Goal: Information Seeking & Learning: Learn about a topic

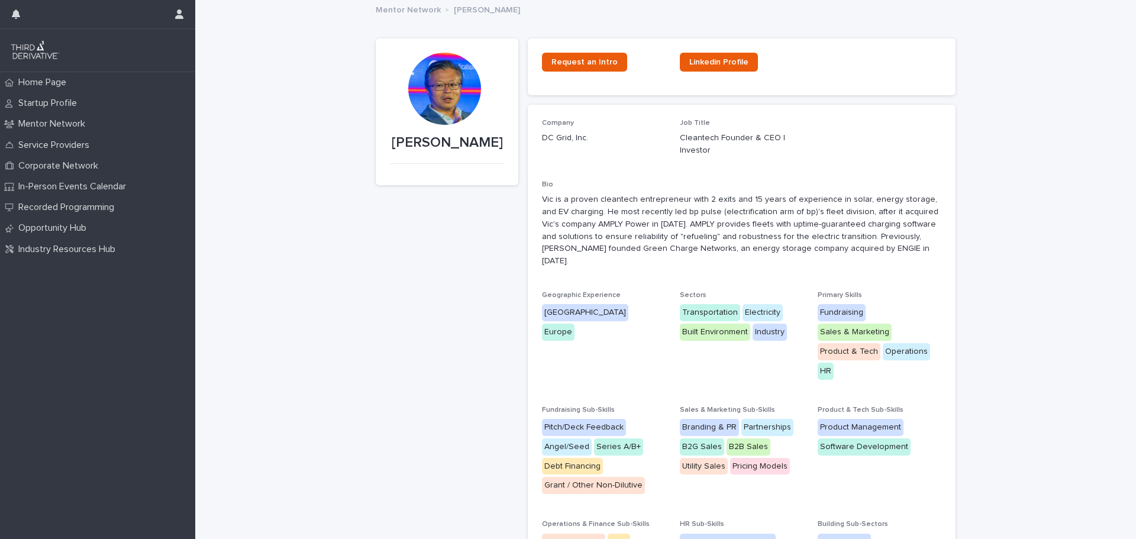
click at [44, 50] on img at bounding box center [34, 50] width 51 height 24
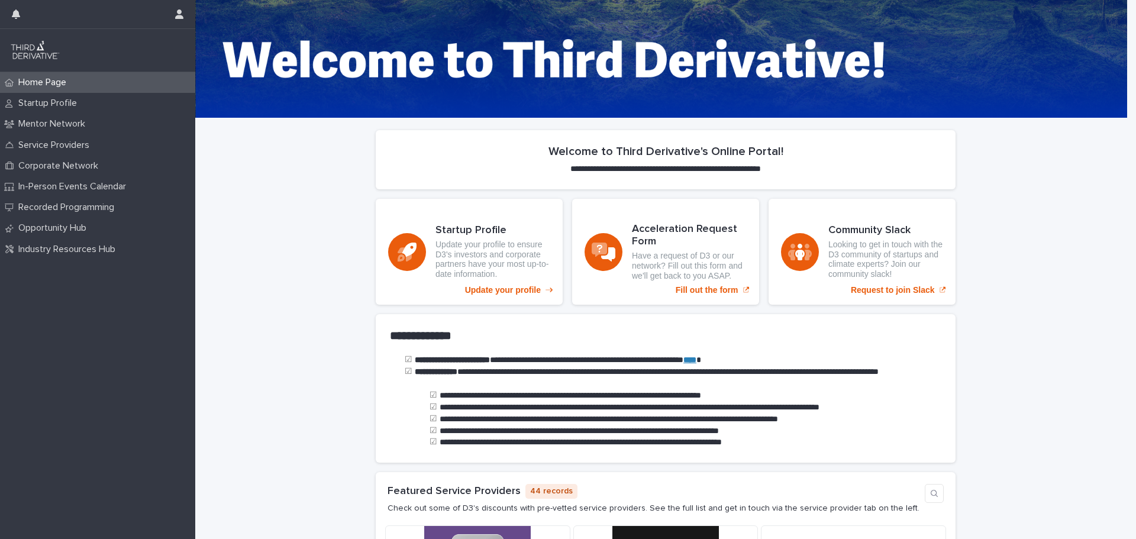
click at [59, 81] on p "Home Page" at bounding box center [45, 82] width 62 height 11
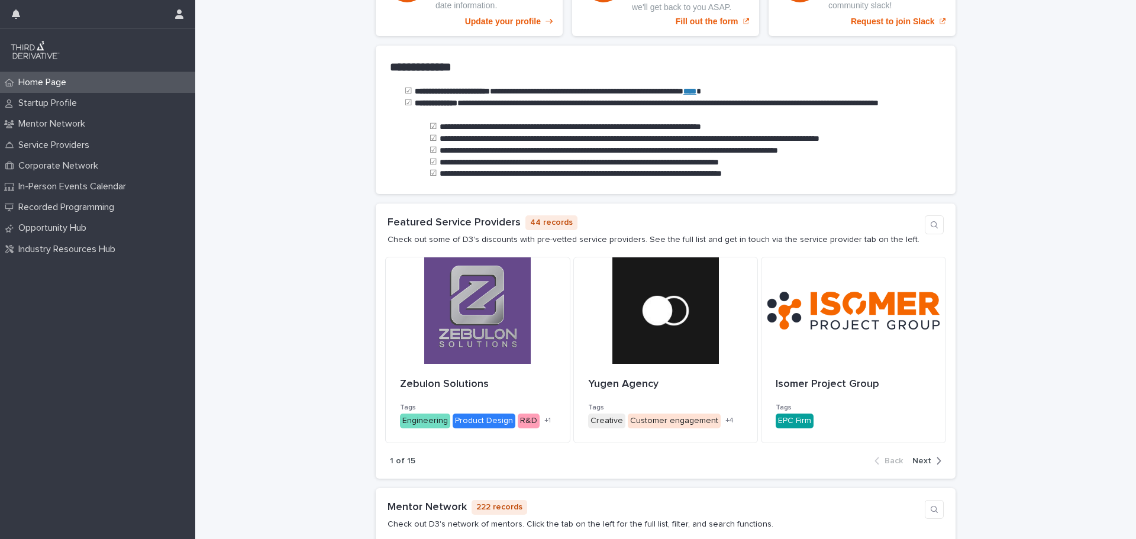
scroll to position [296, 0]
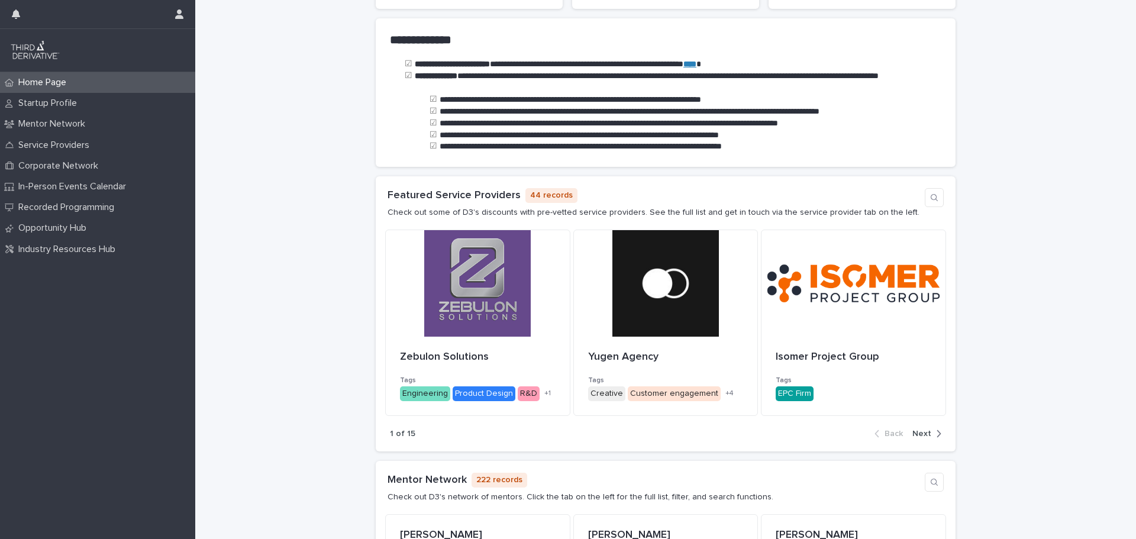
click at [923, 436] on span "Next" at bounding box center [921, 434] width 19 height 8
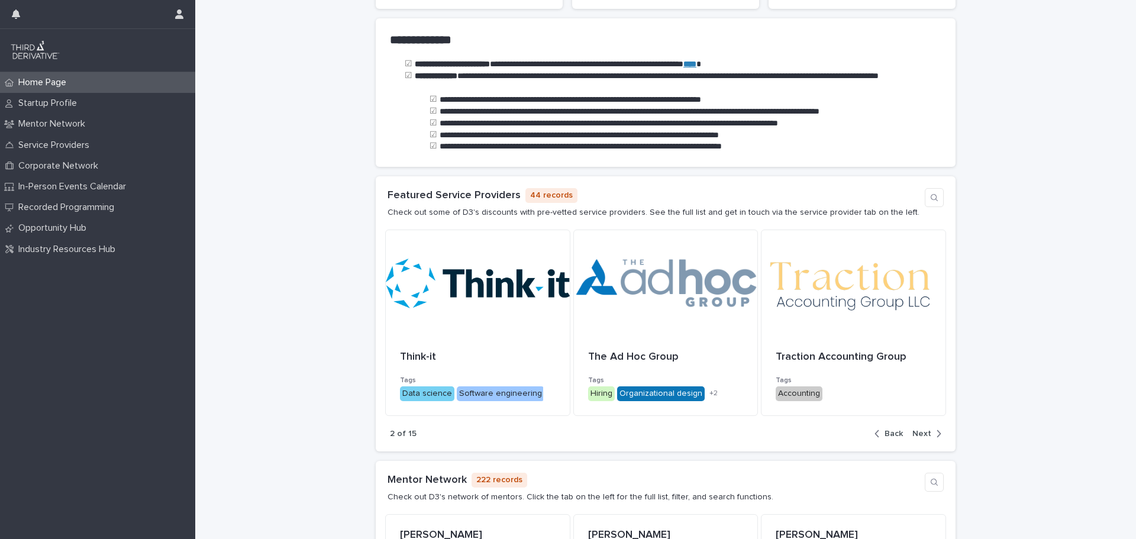
click at [920, 435] on span "Next" at bounding box center [921, 434] width 19 height 8
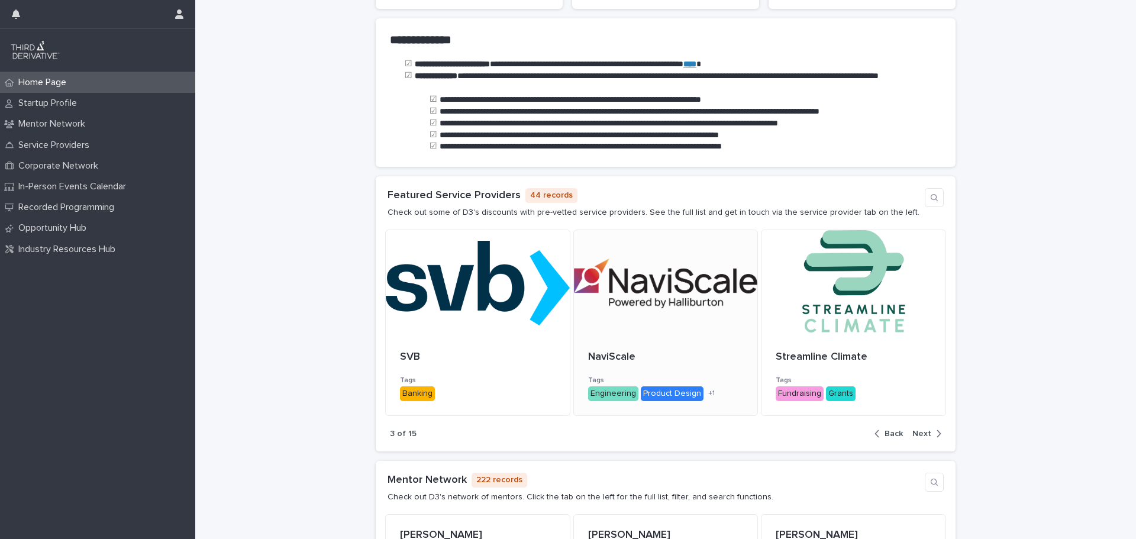
click at [670, 288] on div at bounding box center [666, 283] width 184 height 107
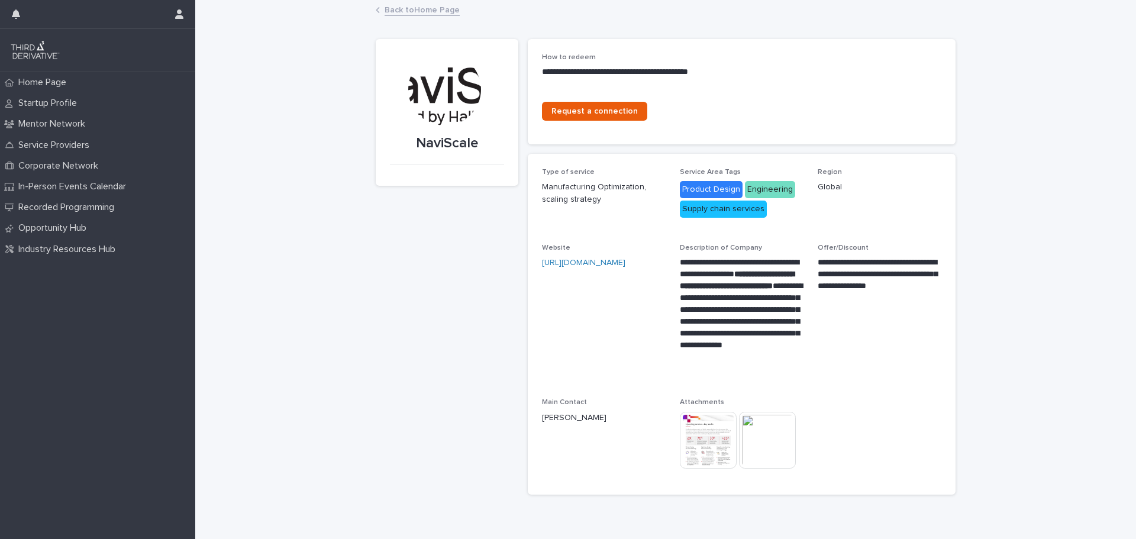
click at [690, 442] on img at bounding box center [708, 440] width 57 height 57
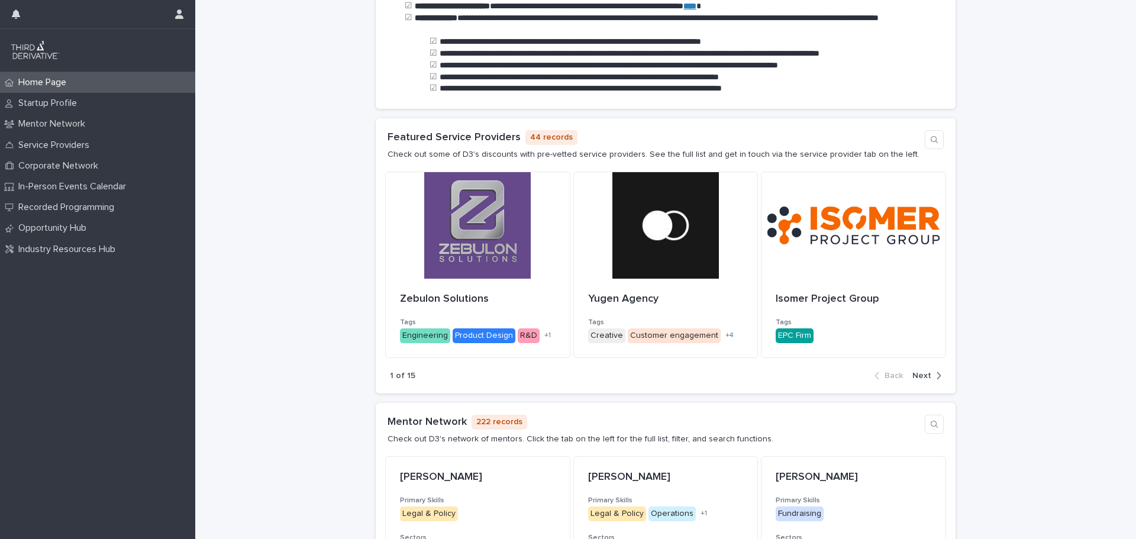
scroll to position [355, 0]
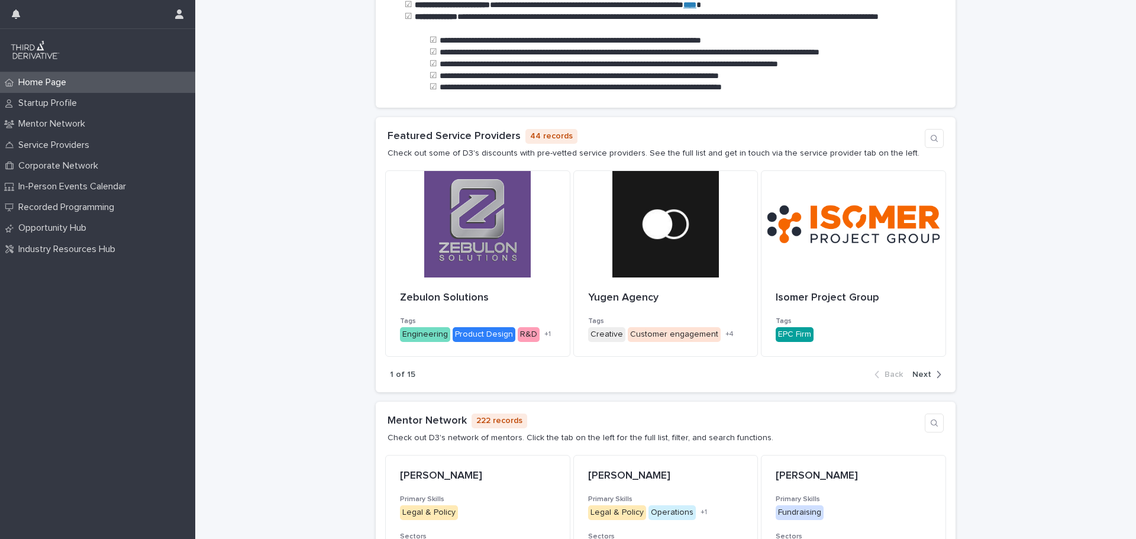
click at [916, 371] on span "Next" at bounding box center [921, 374] width 19 height 8
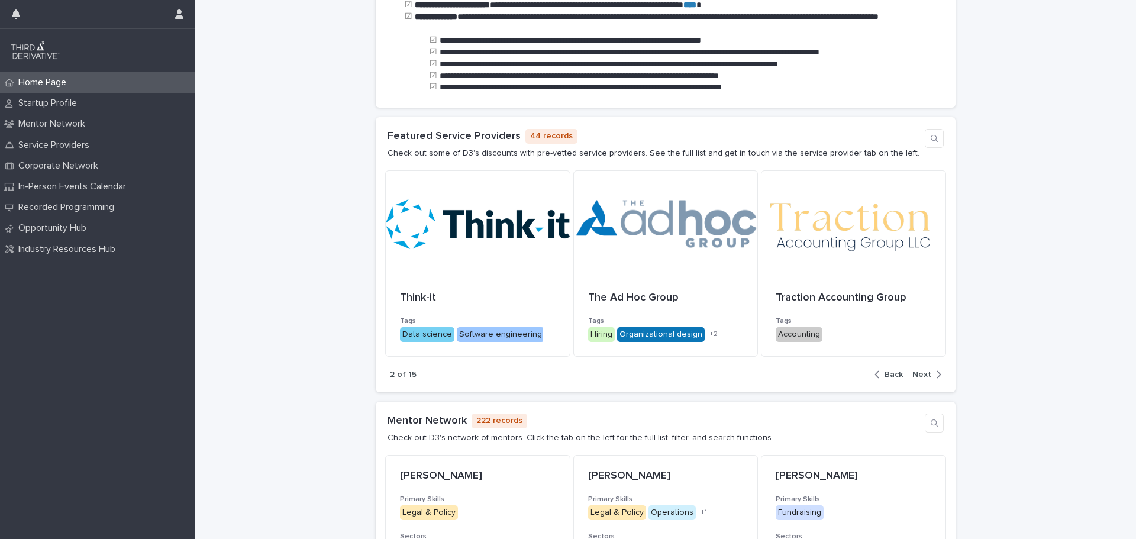
click at [916, 371] on span "Next" at bounding box center [921, 374] width 19 height 8
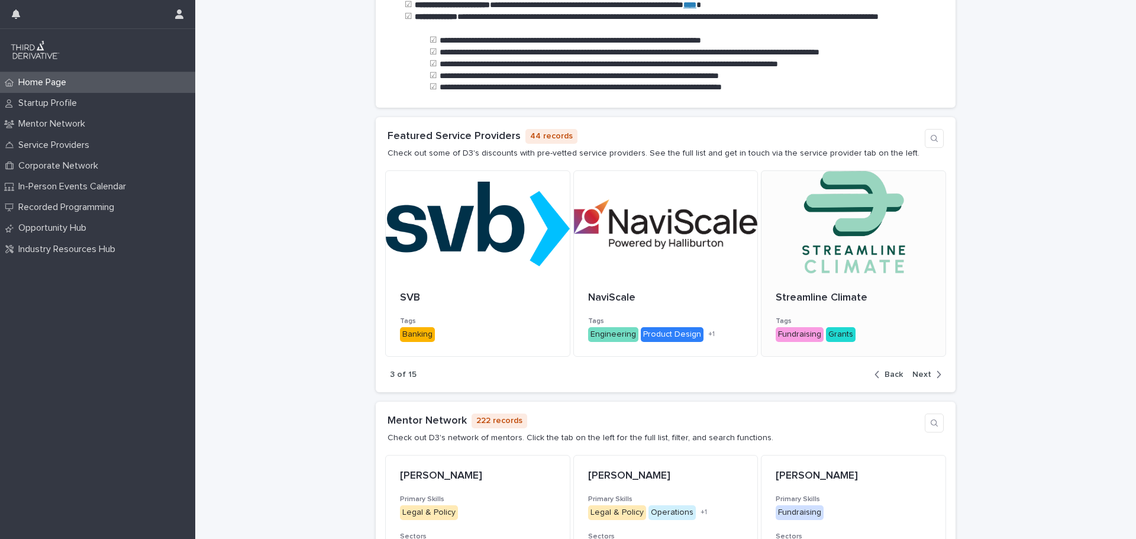
drag, startPoint x: 916, startPoint y: 371, endPoint x: 890, endPoint y: 305, distance: 71.0
click at [898, 315] on div "Featured Service Providers 44 records Check out some of D3's discounts with pre…" at bounding box center [666, 254] width 580 height 275
click at [841, 314] on div "Streamline Climate Tags Fundraising Grants + 0" at bounding box center [853, 316] width 184 height 79
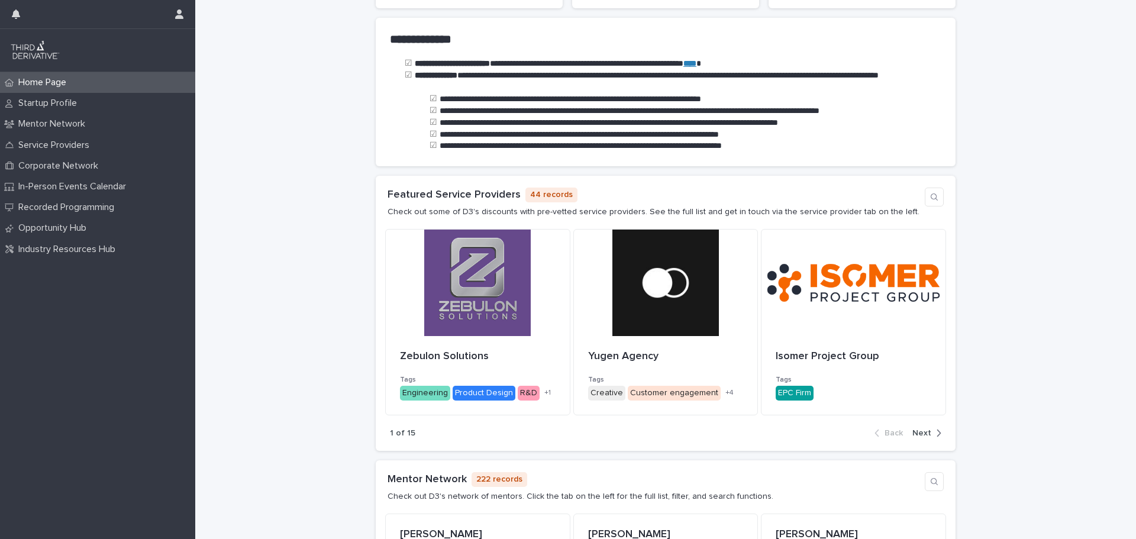
scroll to position [296, 0]
click at [923, 435] on span "Next" at bounding box center [921, 434] width 19 height 8
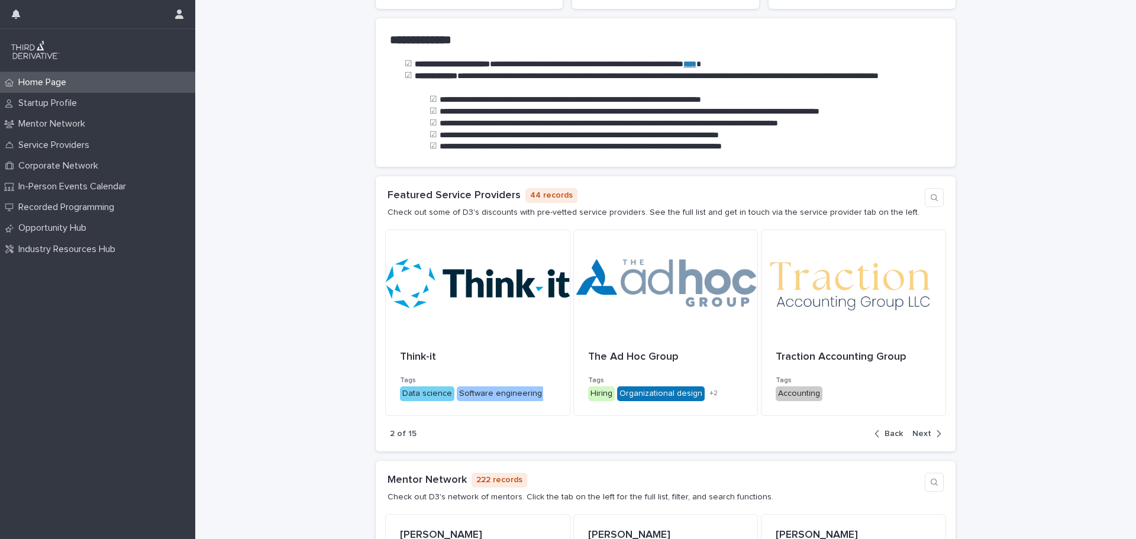
click at [923, 435] on span "Next" at bounding box center [921, 434] width 19 height 8
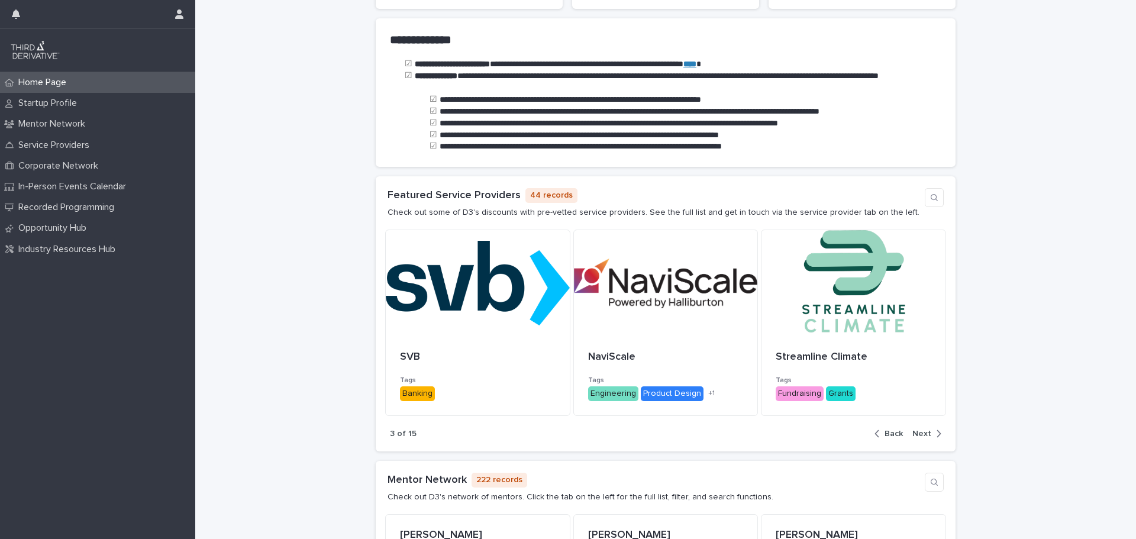
click at [923, 435] on span "Next" at bounding box center [921, 434] width 19 height 8
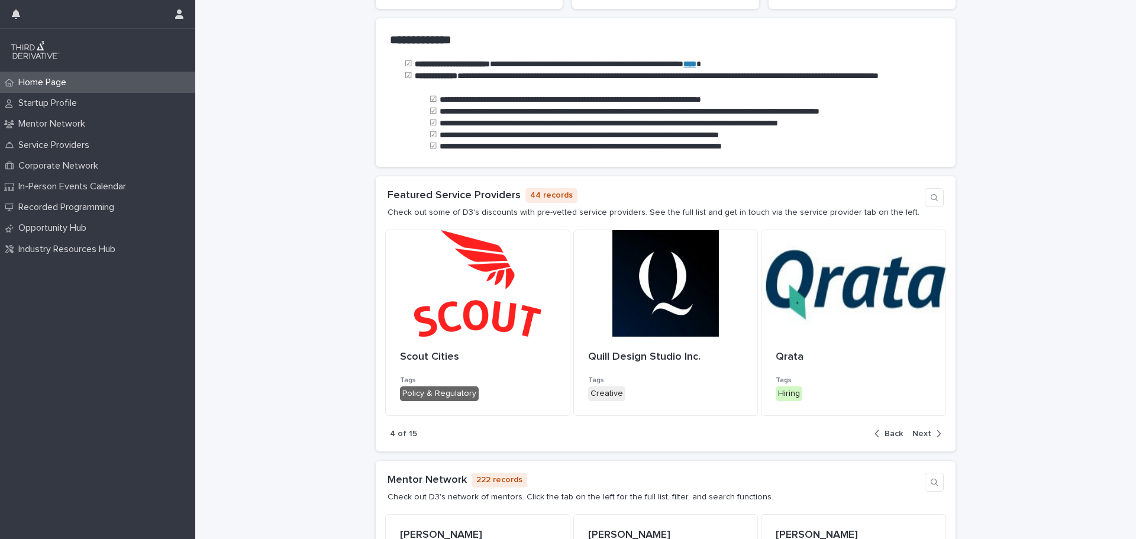
click at [923, 435] on span "Next" at bounding box center [921, 434] width 19 height 8
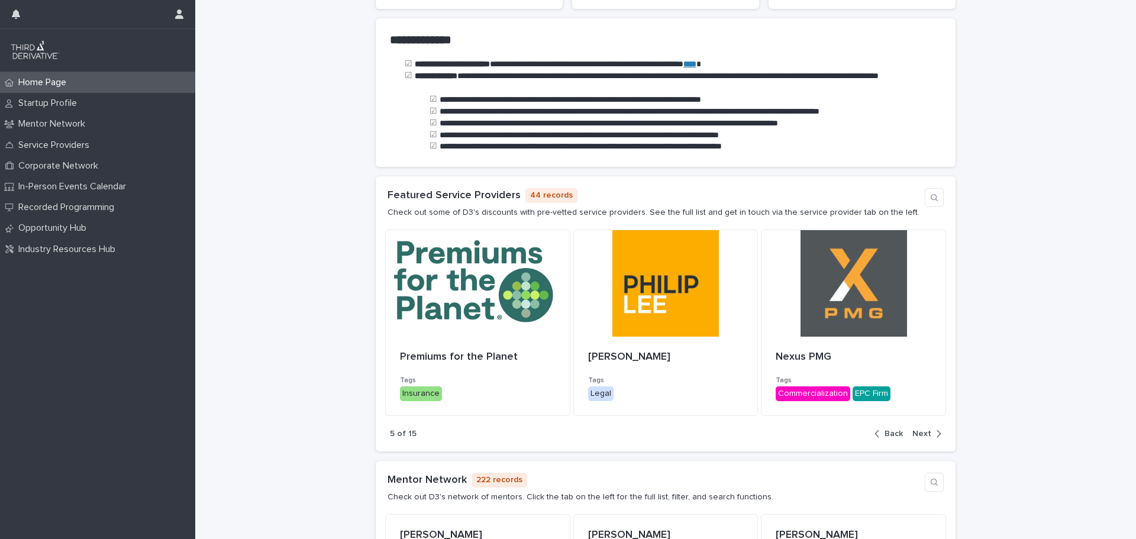
click at [875, 433] on icon "button" at bounding box center [877, 433] width 5 height 11
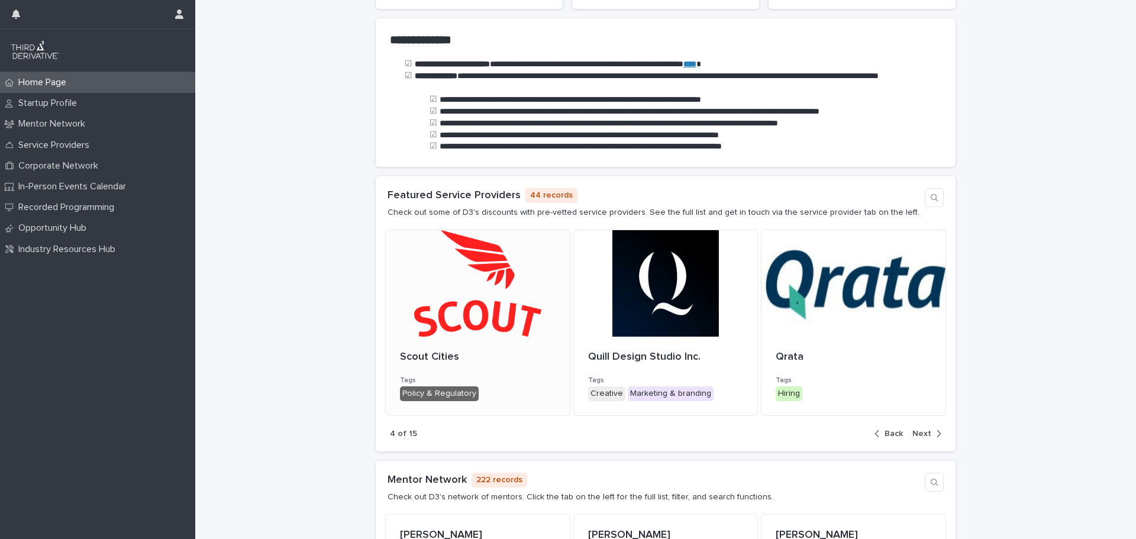
click at [449, 315] on div at bounding box center [478, 283] width 184 height 107
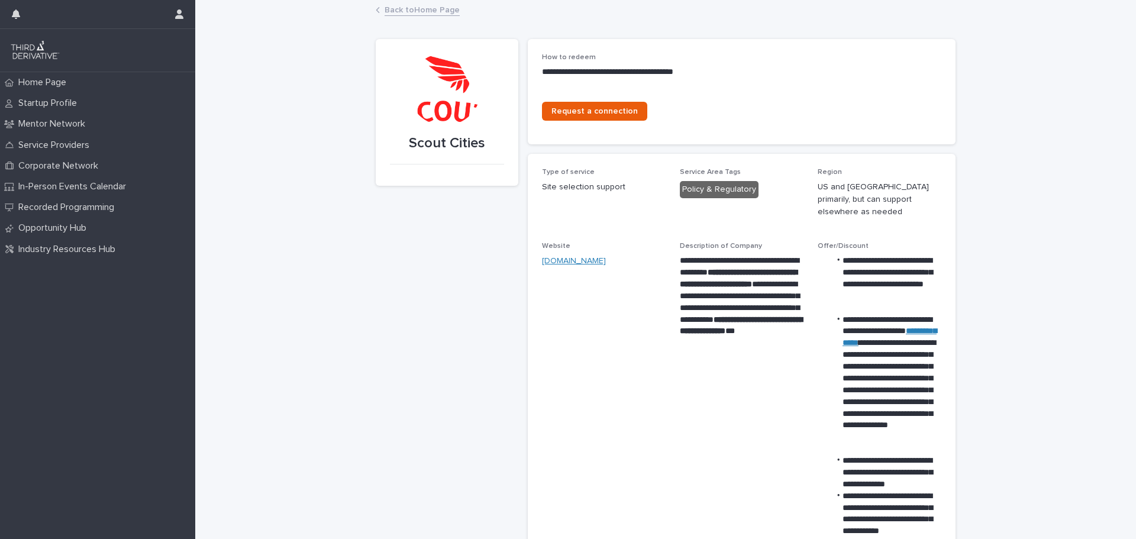
click at [570, 257] on link "[DOMAIN_NAME]" at bounding box center [574, 261] width 64 height 8
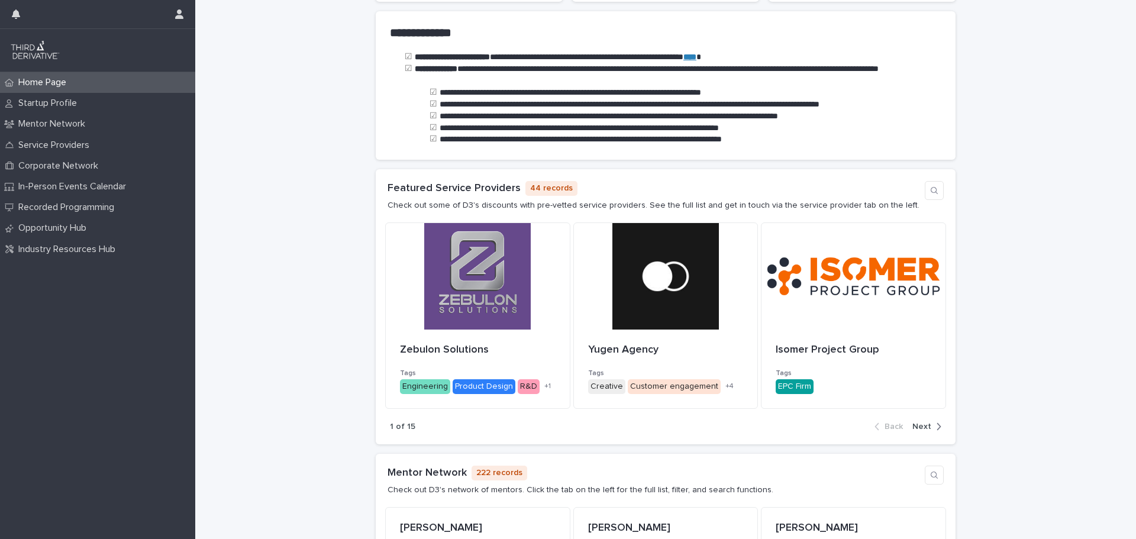
scroll to position [308, 0]
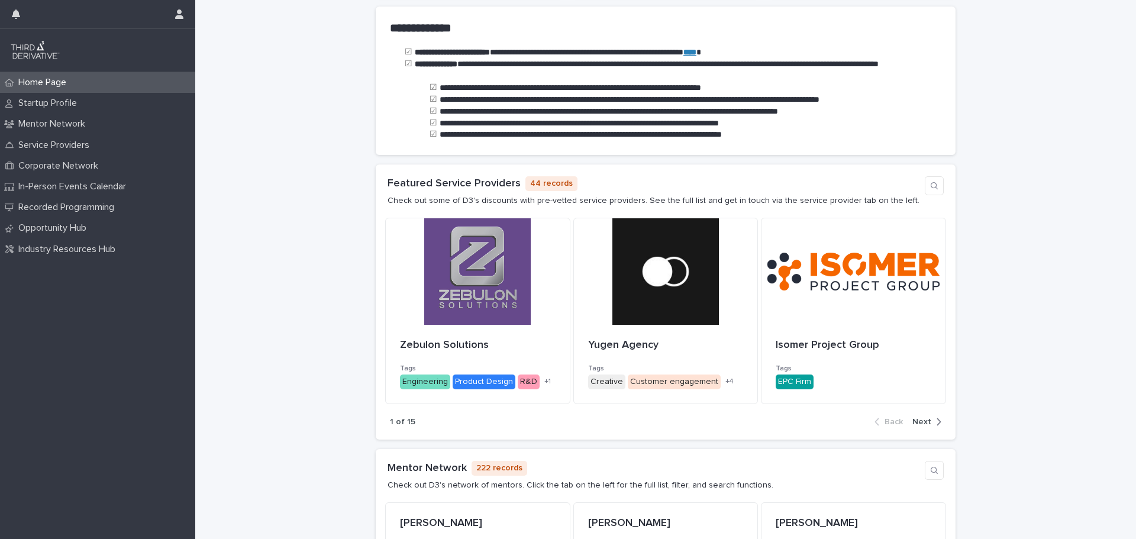
click at [922, 419] on span "Next" at bounding box center [921, 422] width 19 height 8
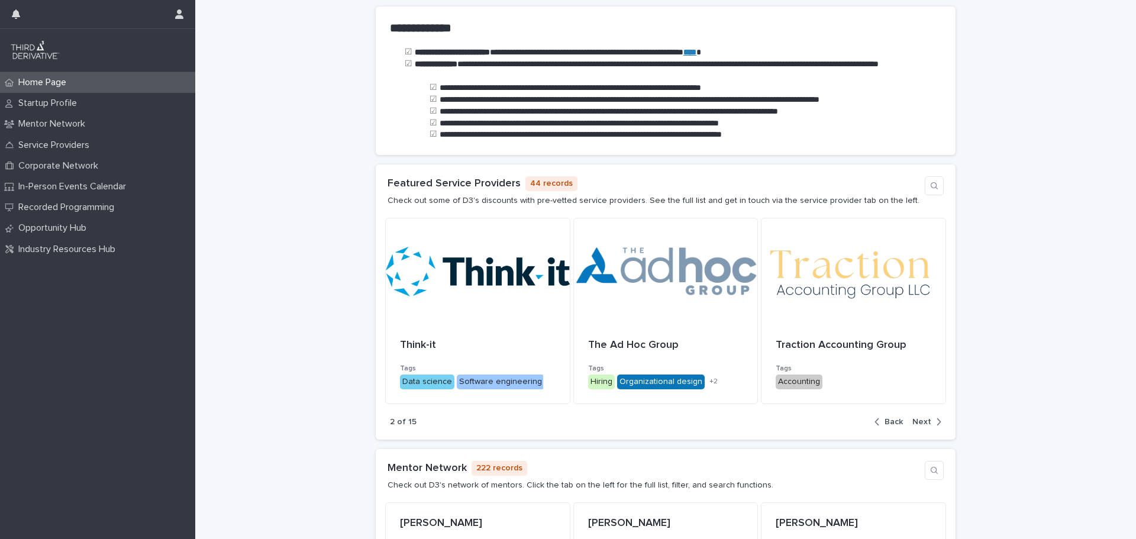
click at [922, 424] on span "Next" at bounding box center [921, 422] width 19 height 8
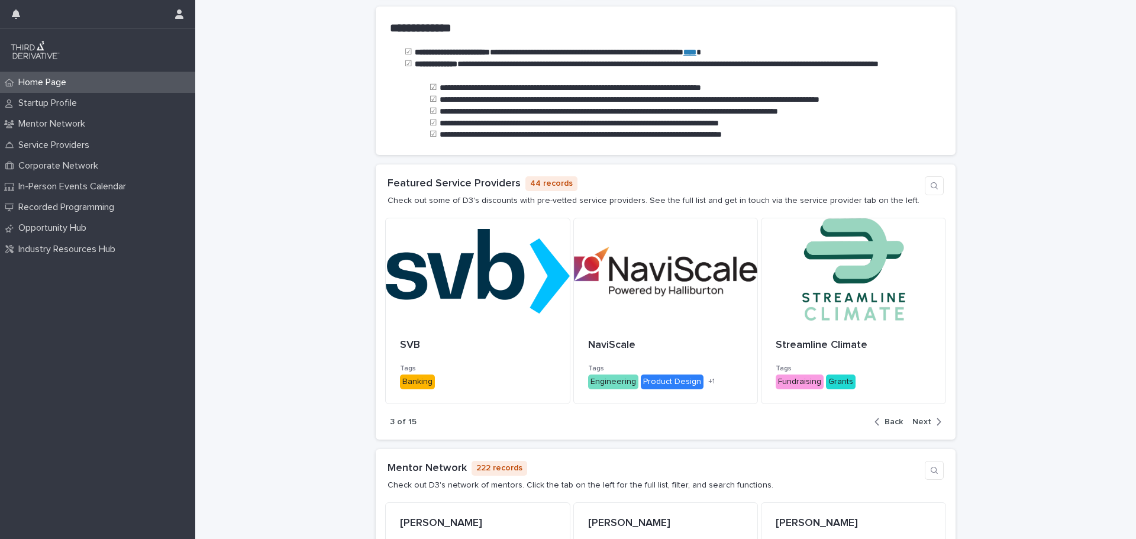
click at [922, 424] on span "Next" at bounding box center [921, 422] width 19 height 8
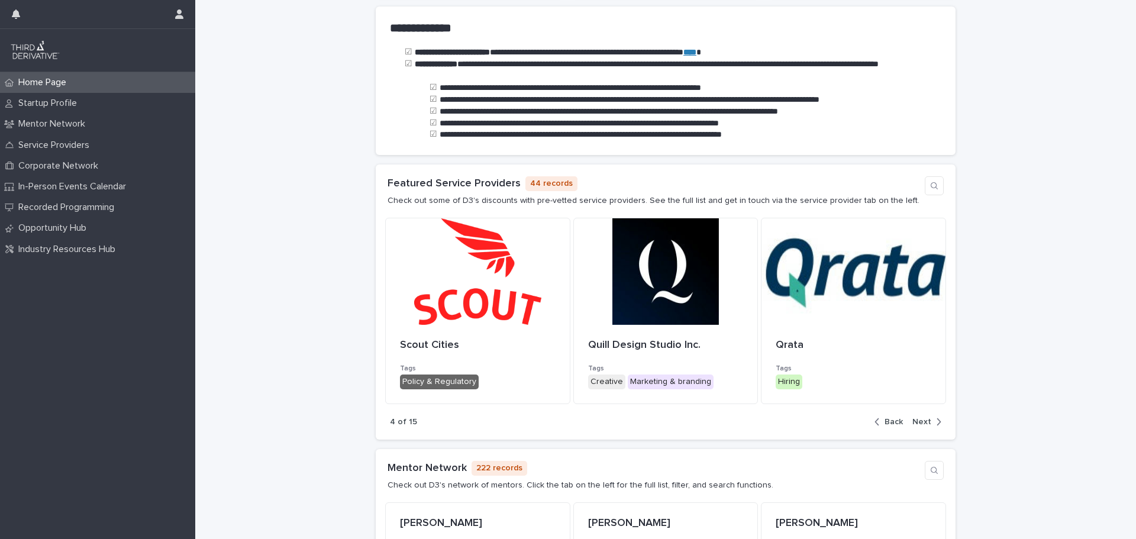
click at [922, 424] on span "Next" at bounding box center [921, 422] width 19 height 8
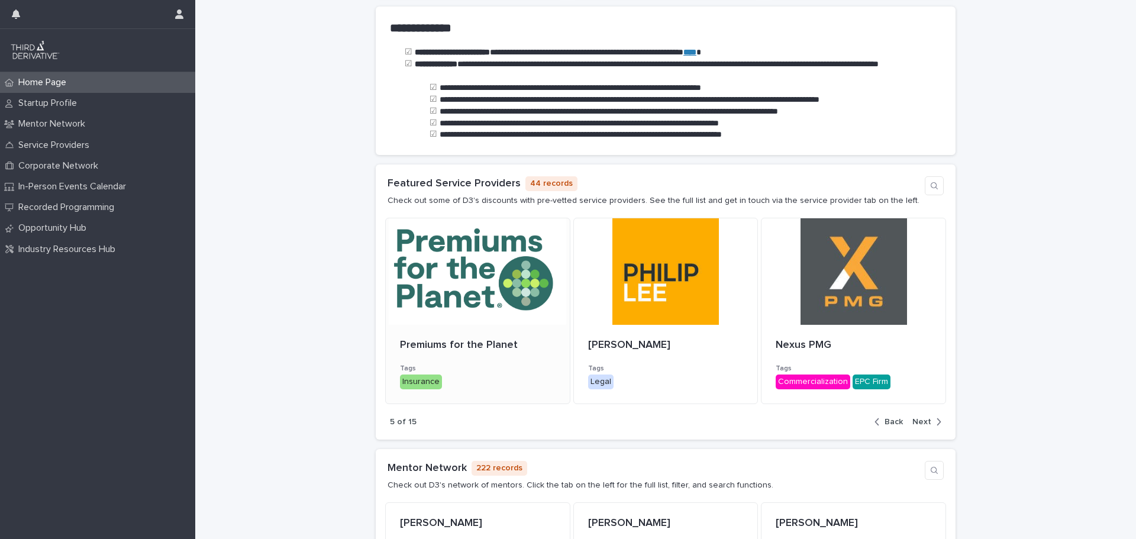
click at [466, 274] on div at bounding box center [478, 271] width 184 height 107
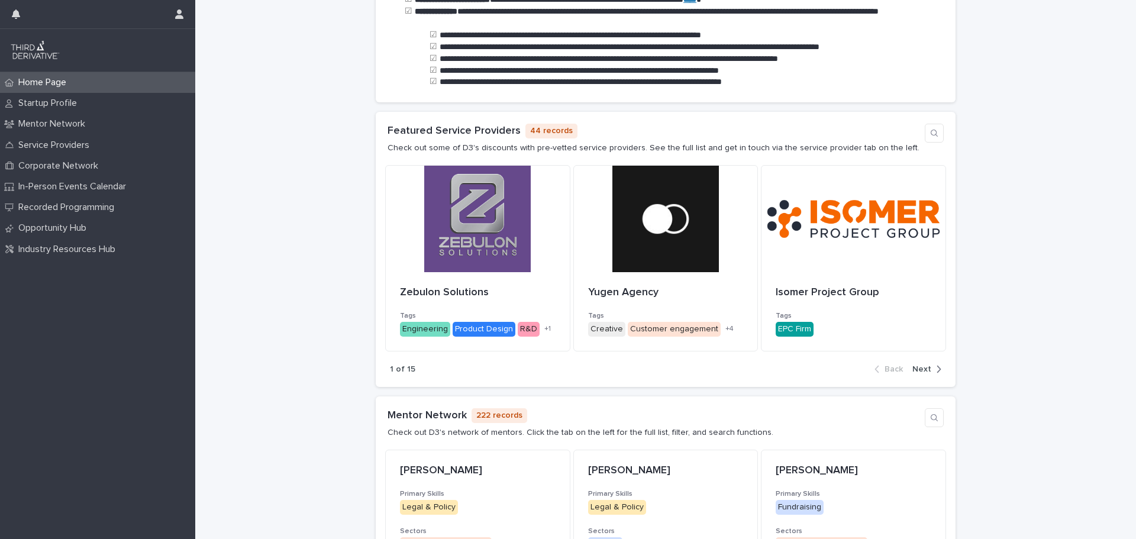
scroll to position [414, 0]
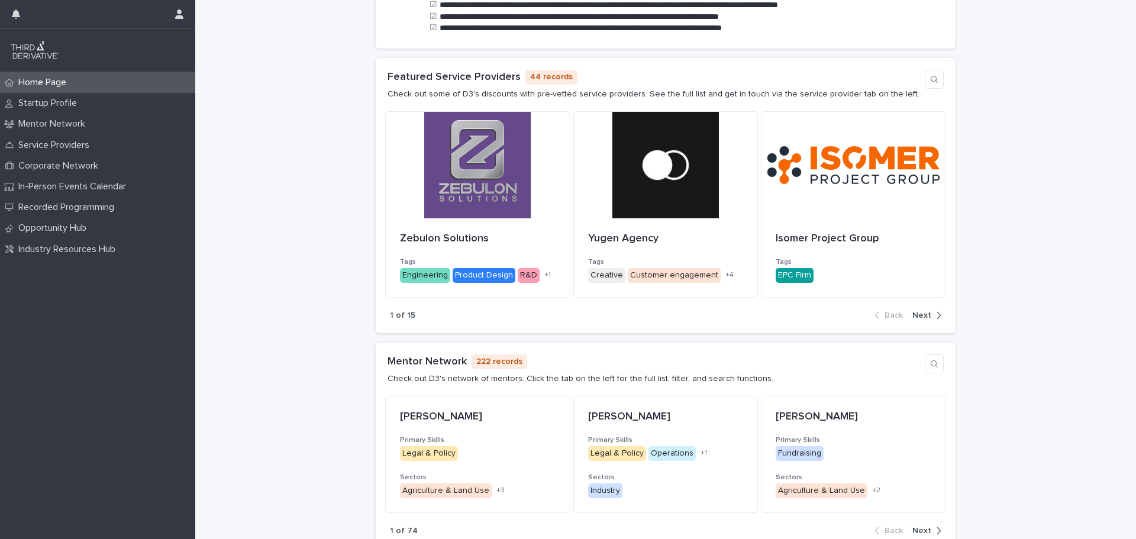
click at [931, 312] on div "button" at bounding box center [936, 315] width 10 height 11
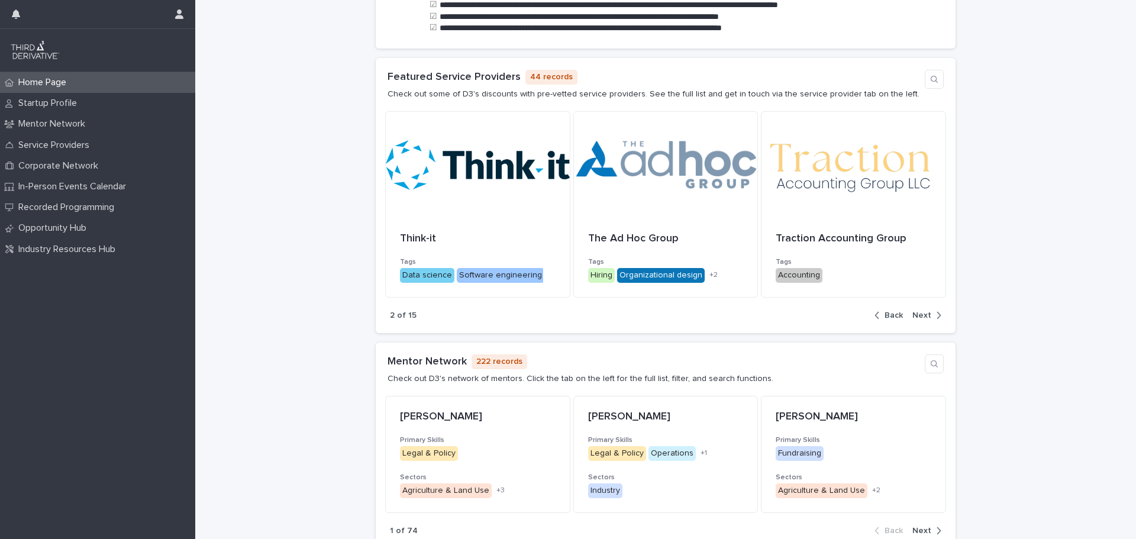
click at [931, 312] on div "button" at bounding box center [936, 315] width 10 height 11
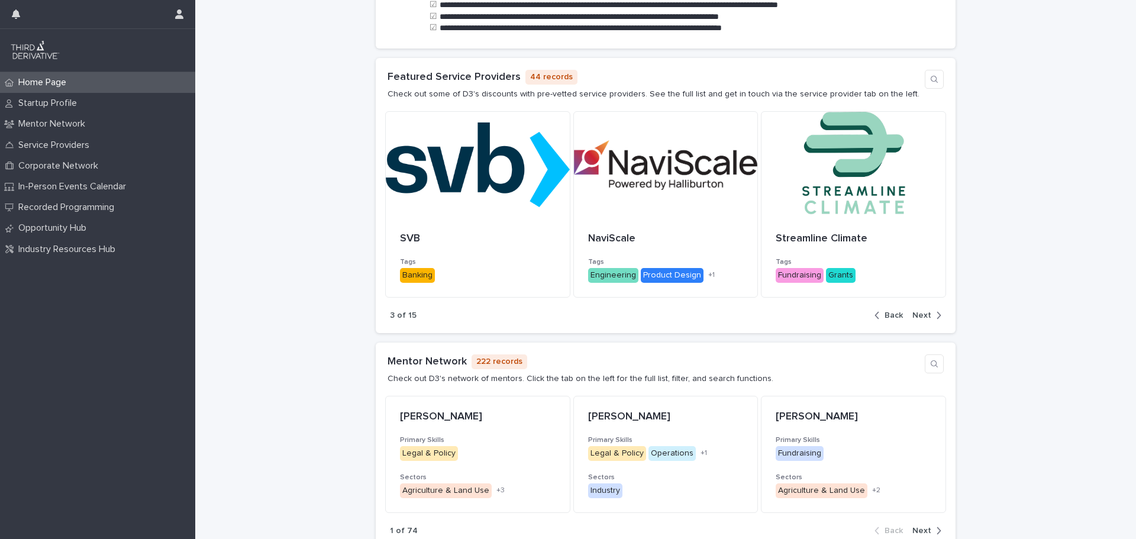
click at [931, 312] on div "button" at bounding box center [936, 315] width 10 height 11
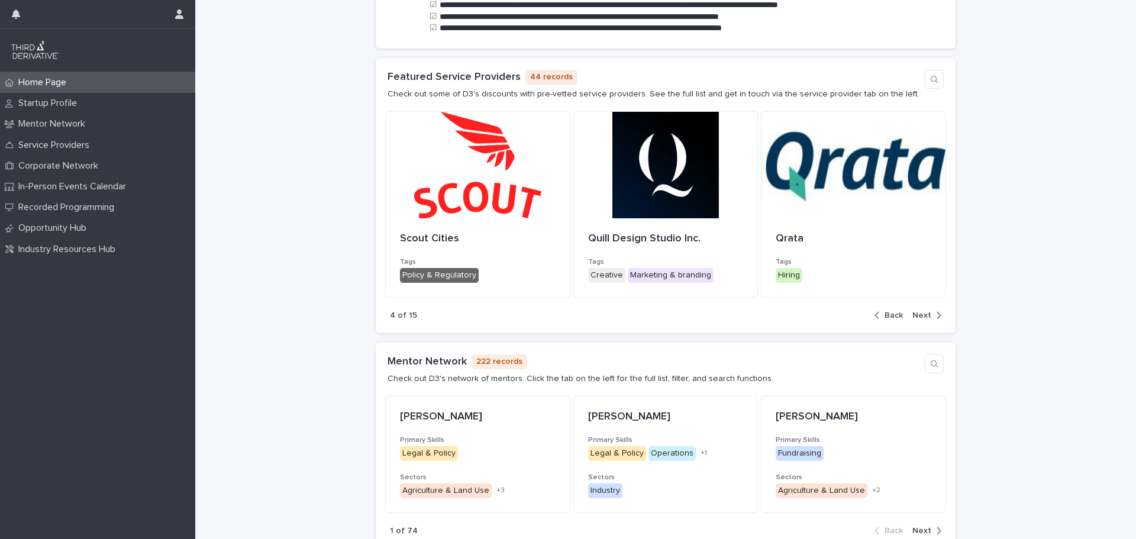
click at [931, 312] on div "button" at bounding box center [936, 315] width 10 height 11
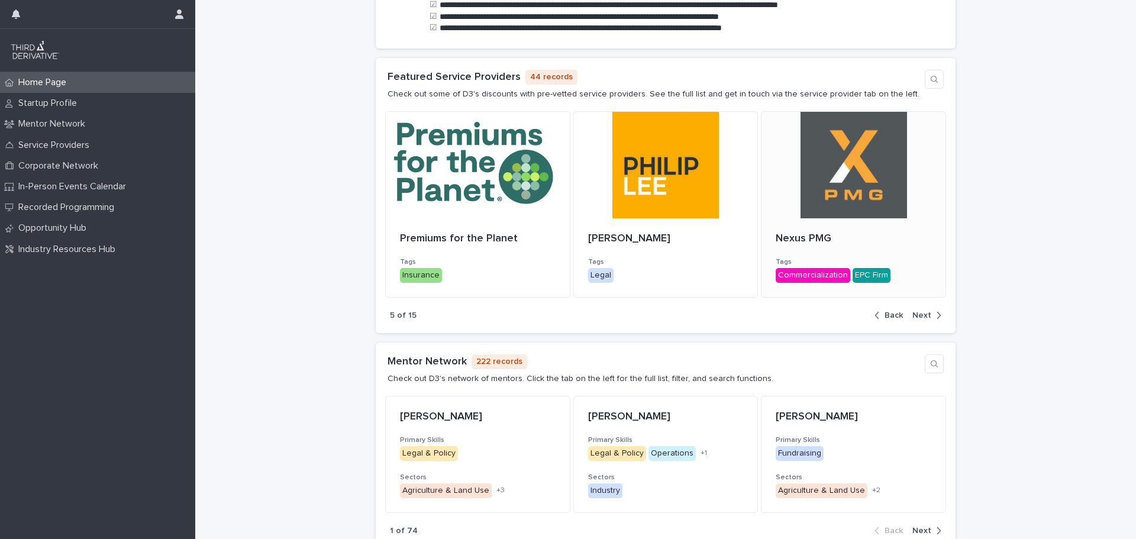
click at [863, 199] on div at bounding box center [853, 165] width 184 height 107
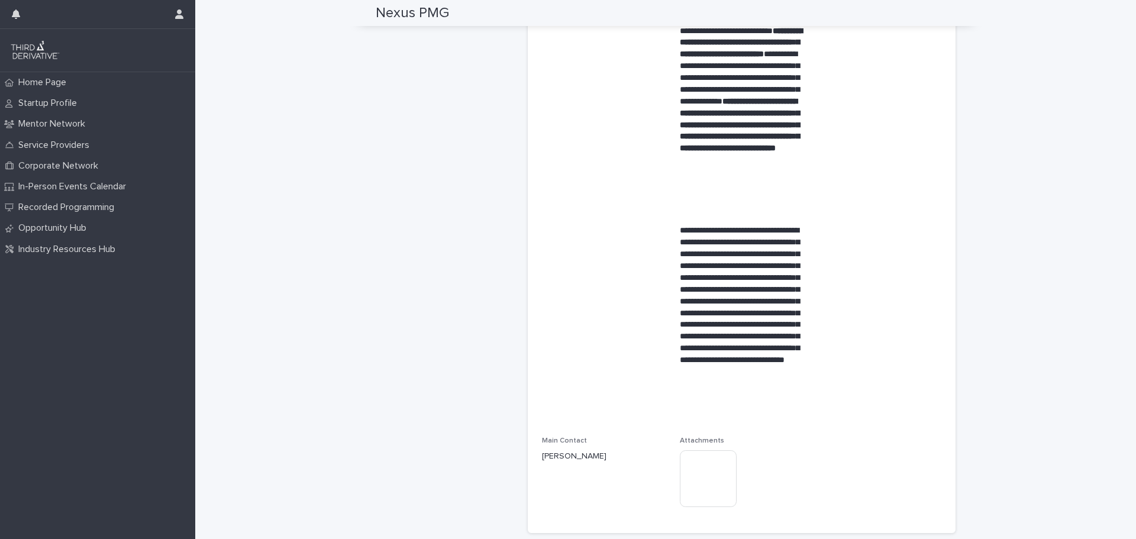
scroll to position [296, 0]
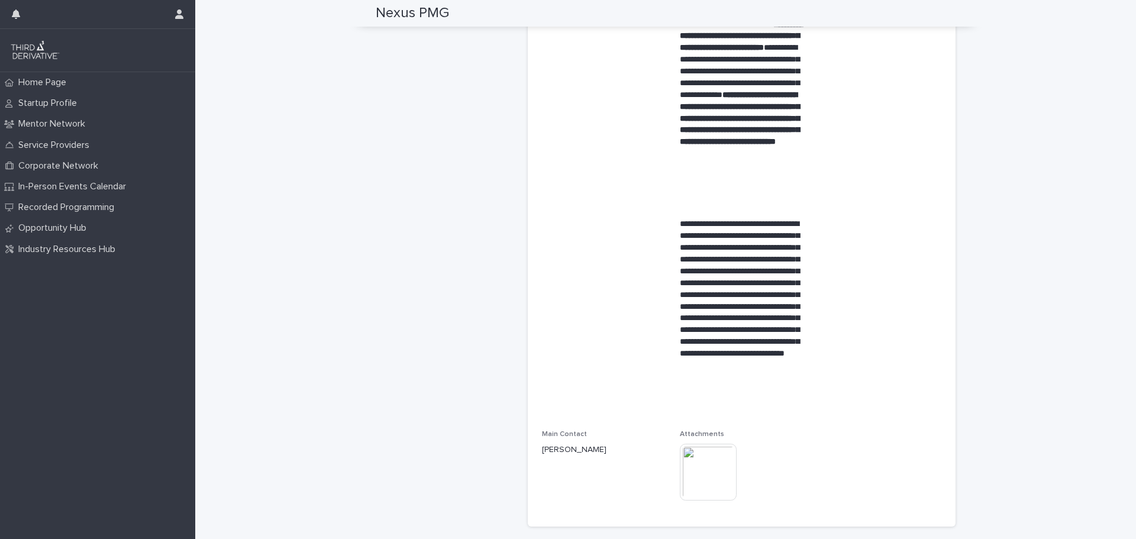
click at [709, 473] on img at bounding box center [708, 472] width 57 height 57
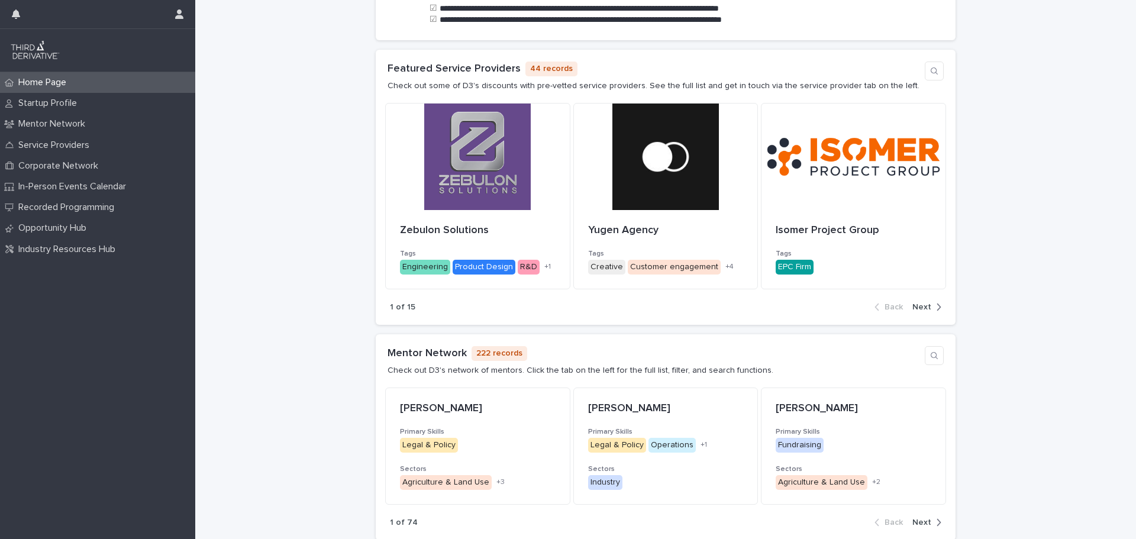
scroll to position [414, 0]
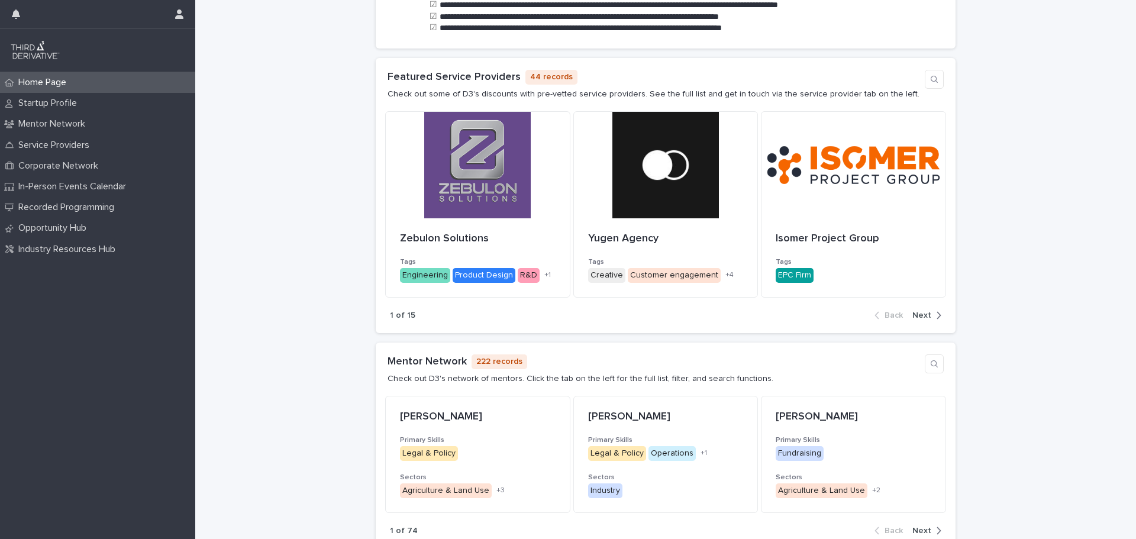
click at [937, 314] on icon "button" at bounding box center [939, 315] width 4 height 7
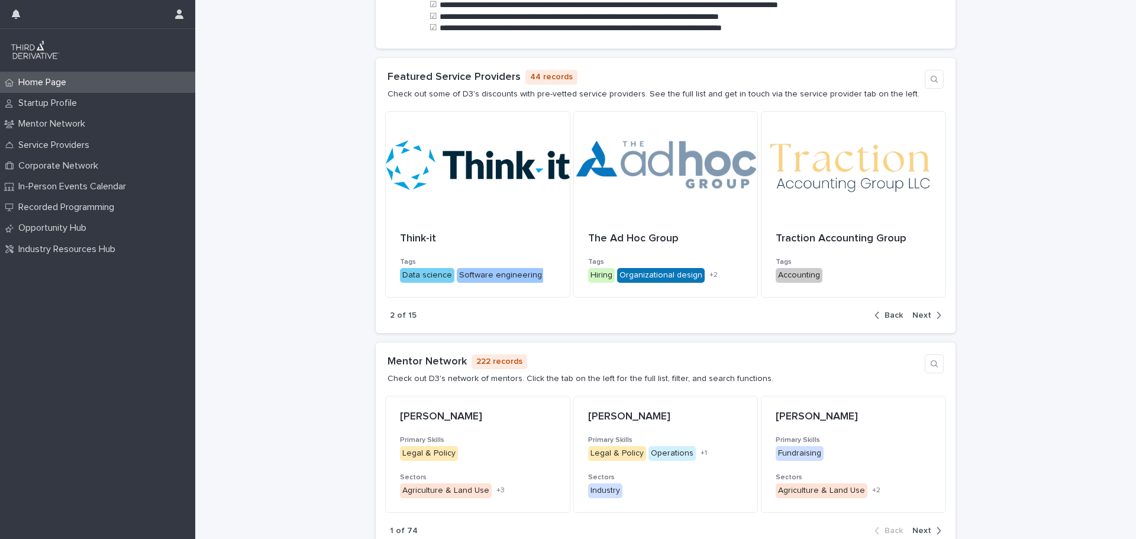
click at [937, 314] on icon "button" at bounding box center [939, 315] width 4 height 7
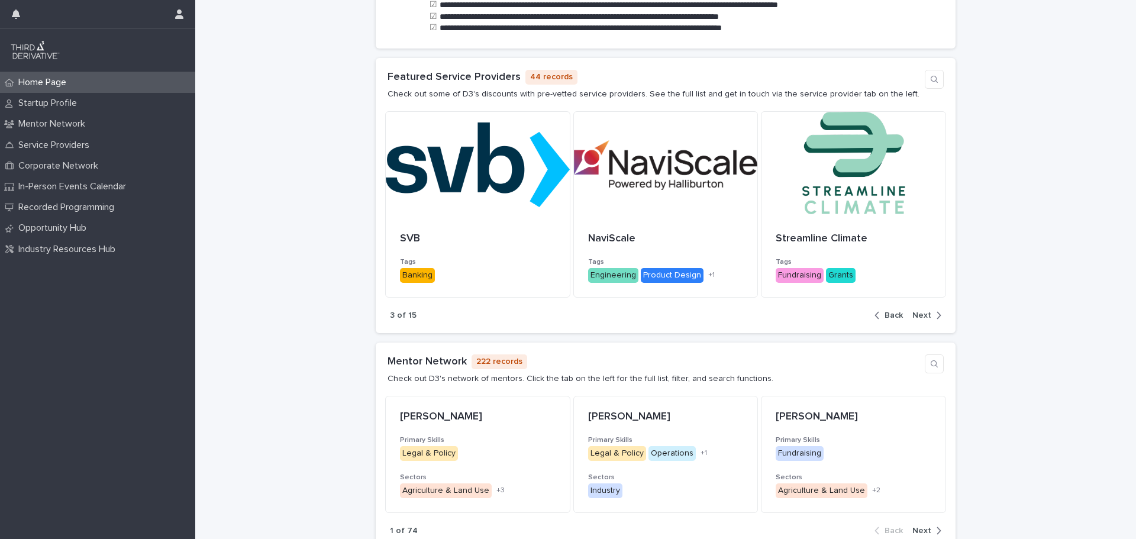
click at [937, 314] on icon "button" at bounding box center [939, 315] width 4 height 7
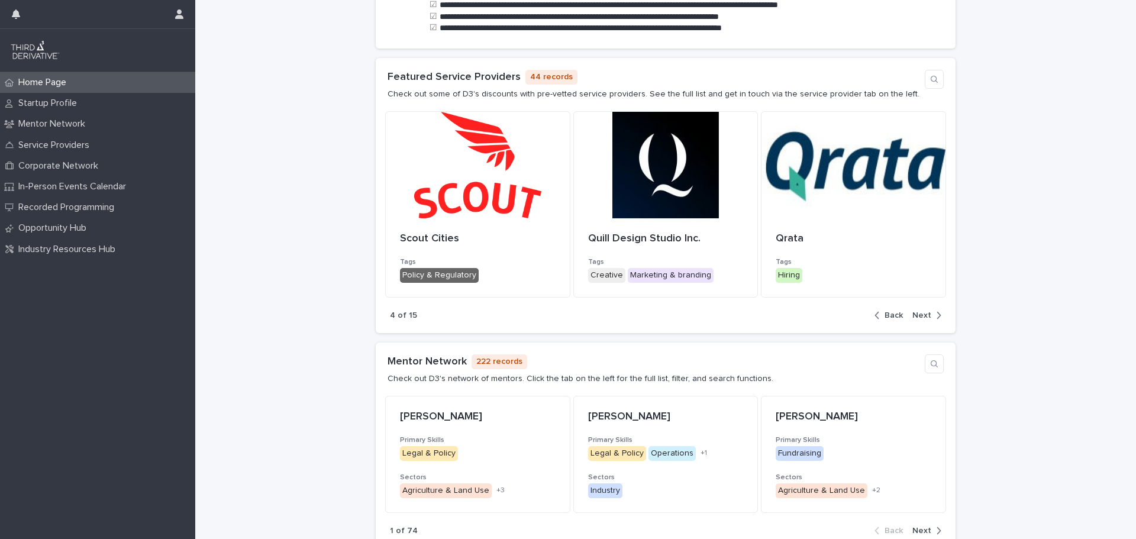
click at [937, 314] on icon "button" at bounding box center [939, 315] width 4 height 7
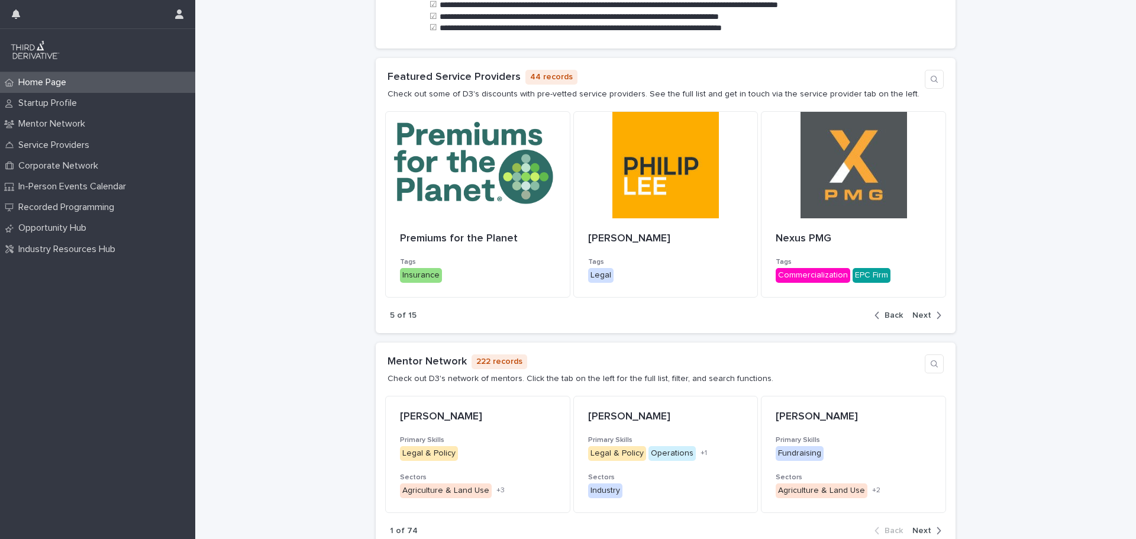
click at [937, 314] on icon "button" at bounding box center [939, 315] width 4 height 7
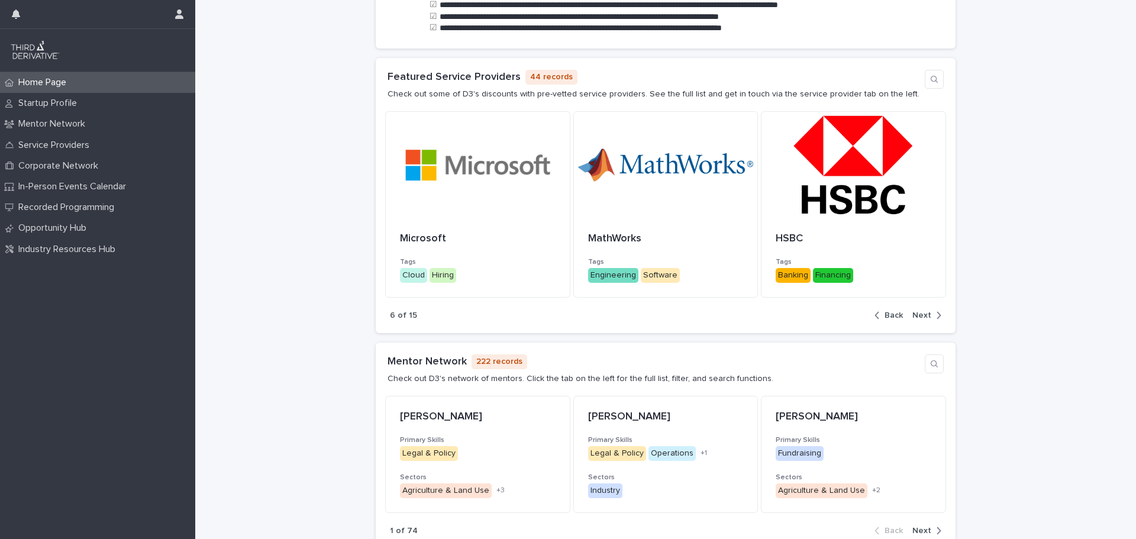
click at [937, 314] on icon "button" at bounding box center [939, 315] width 4 height 7
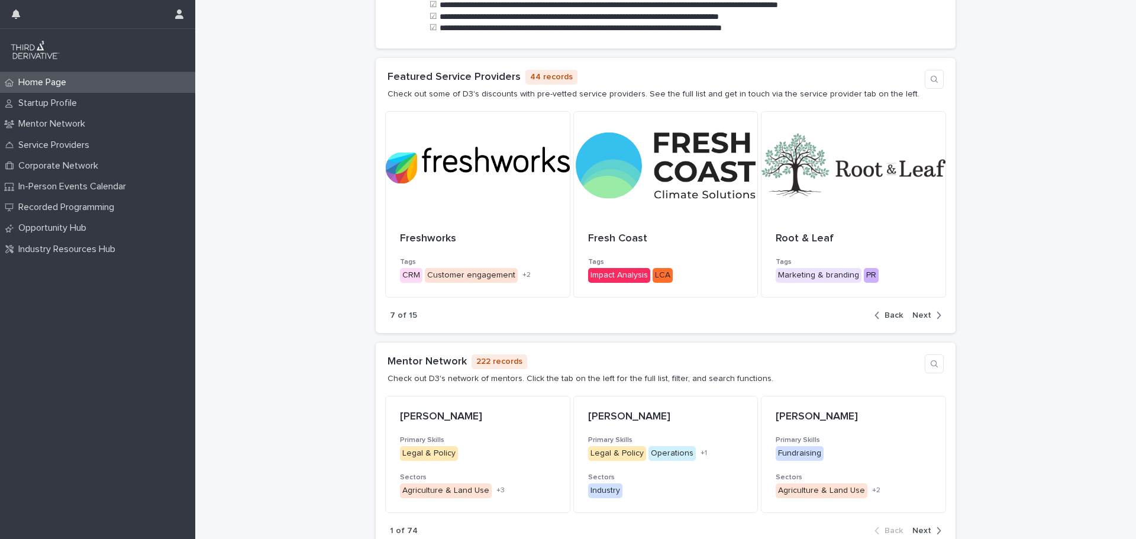
click at [937, 314] on icon "button" at bounding box center [939, 315] width 4 height 7
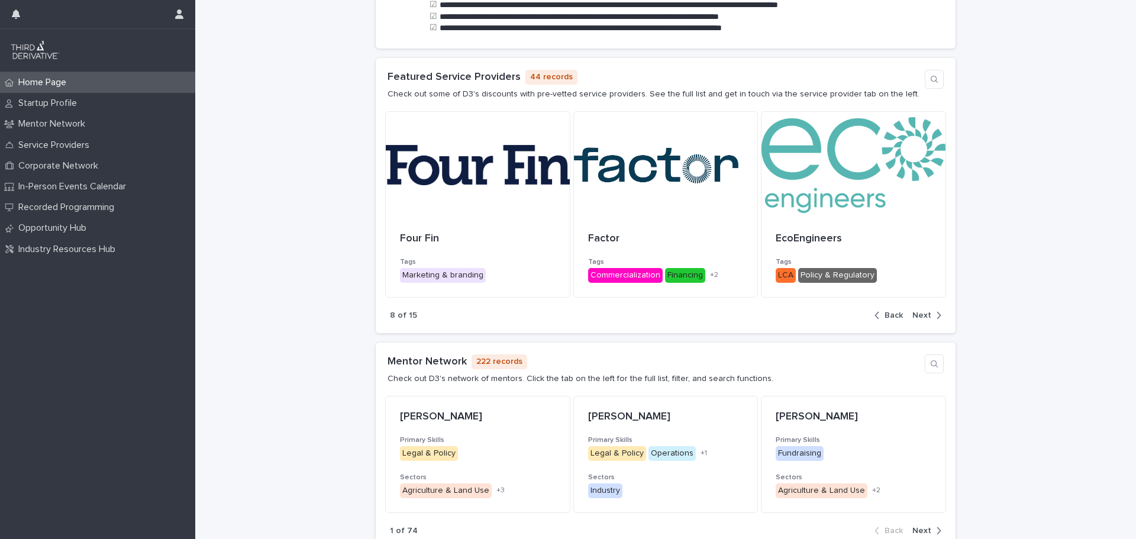
click at [875, 316] on icon "button" at bounding box center [877, 315] width 5 height 11
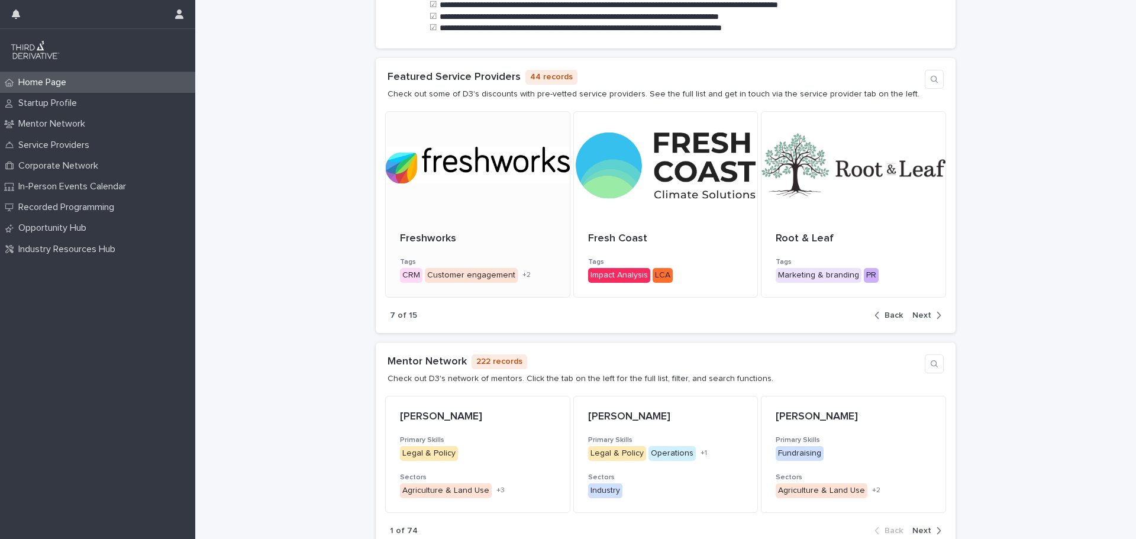
click at [464, 241] on p "Freshworks" at bounding box center [478, 239] width 156 height 13
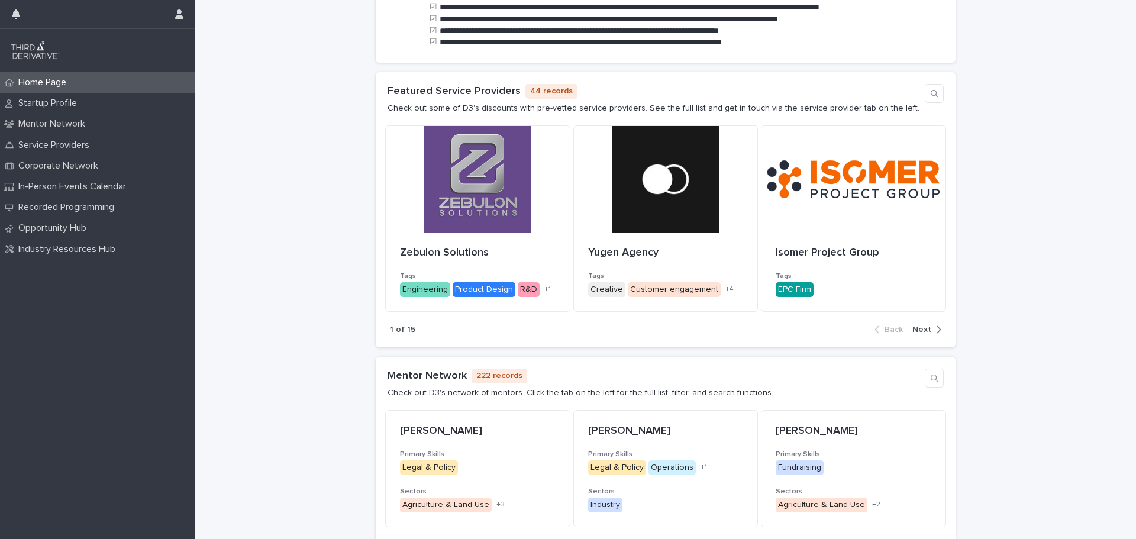
scroll to position [355, 0]
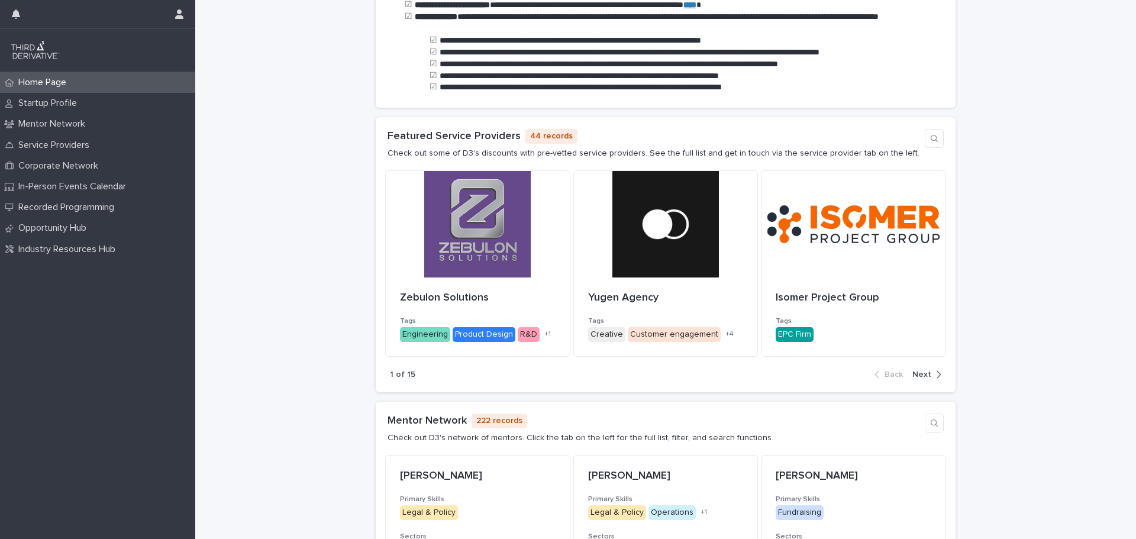
click at [936, 371] on icon "button" at bounding box center [938, 374] width 5 height 11
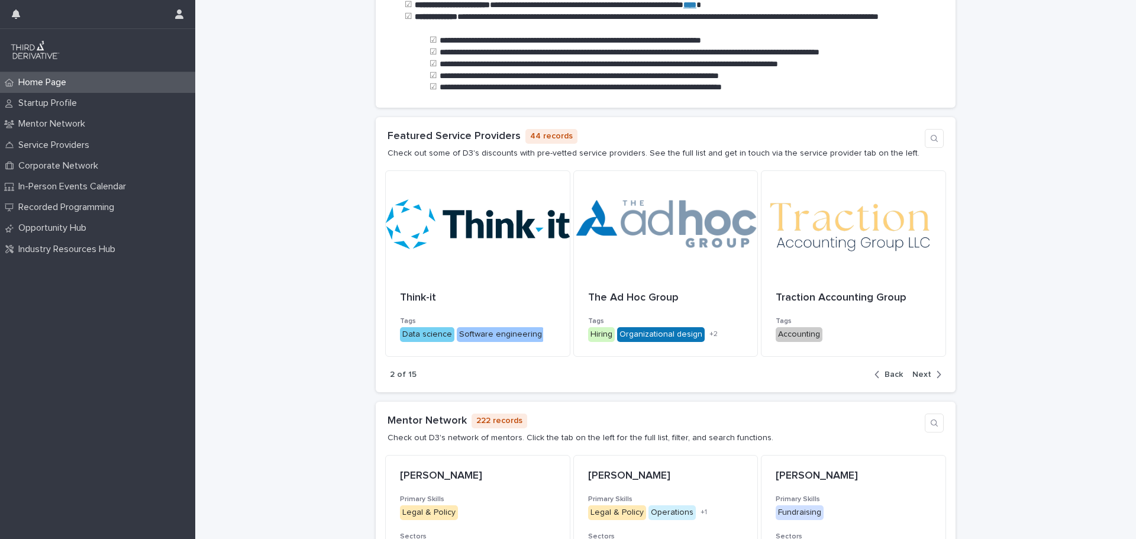
click at [937, 372] on icon "button" at bounding box center [939, 374] width 4 height 7
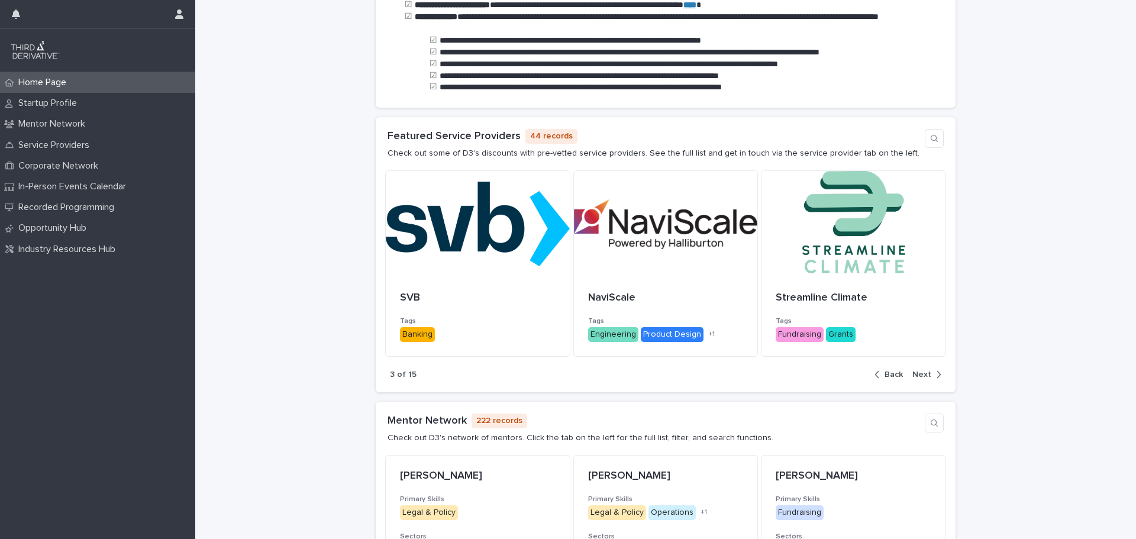
click at [937, 372] on icon "button" at bounding box center [939, 374] width 4 height 7
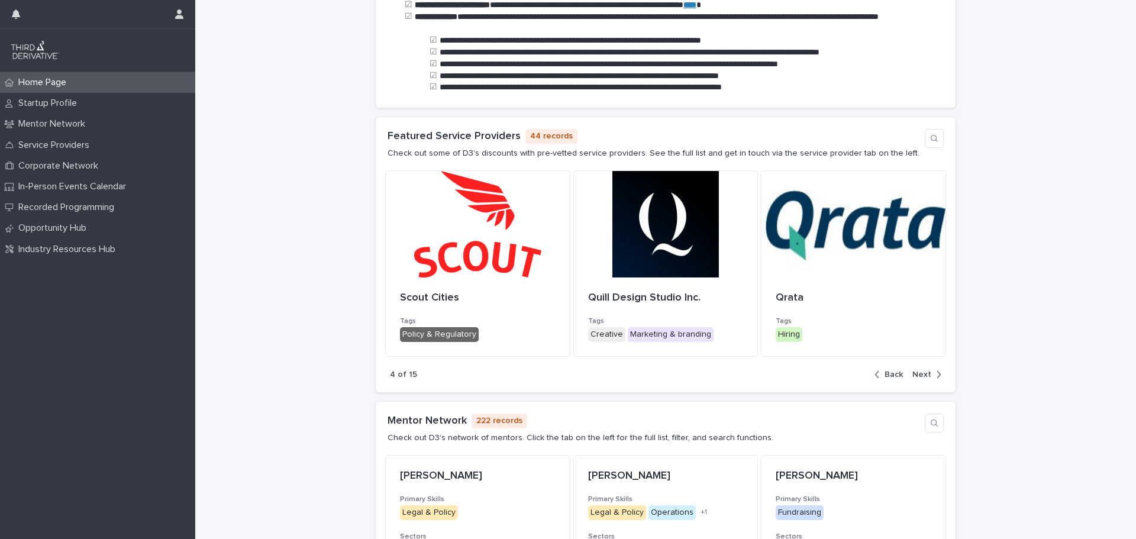
click at [937, 372] on icon "button" at bounding box center [939, 374] width 4 height 7
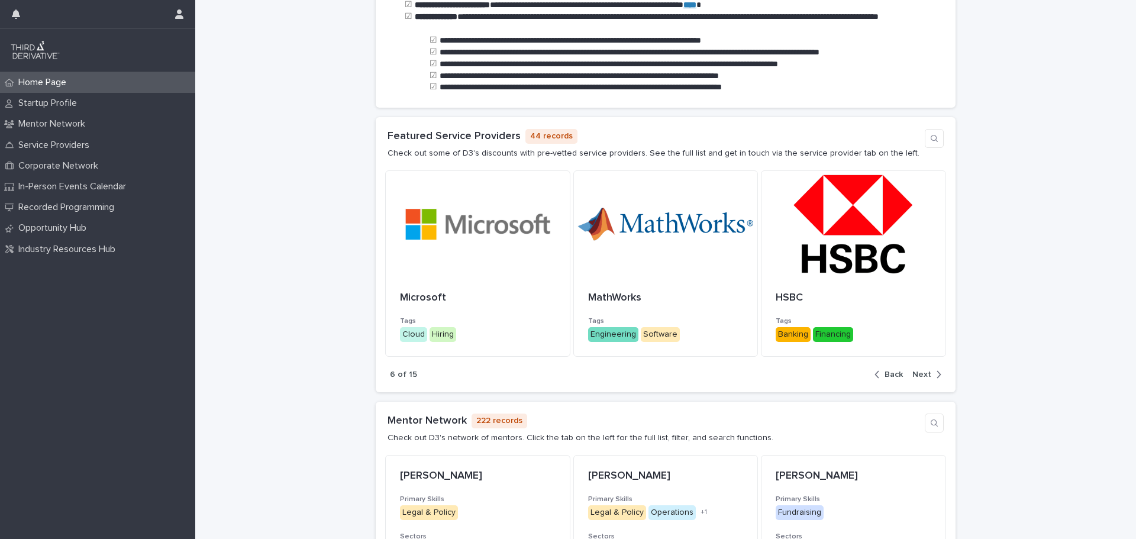
click at [937, 372] on icon "button" at bounding box center [939, 374] width 4 height 7
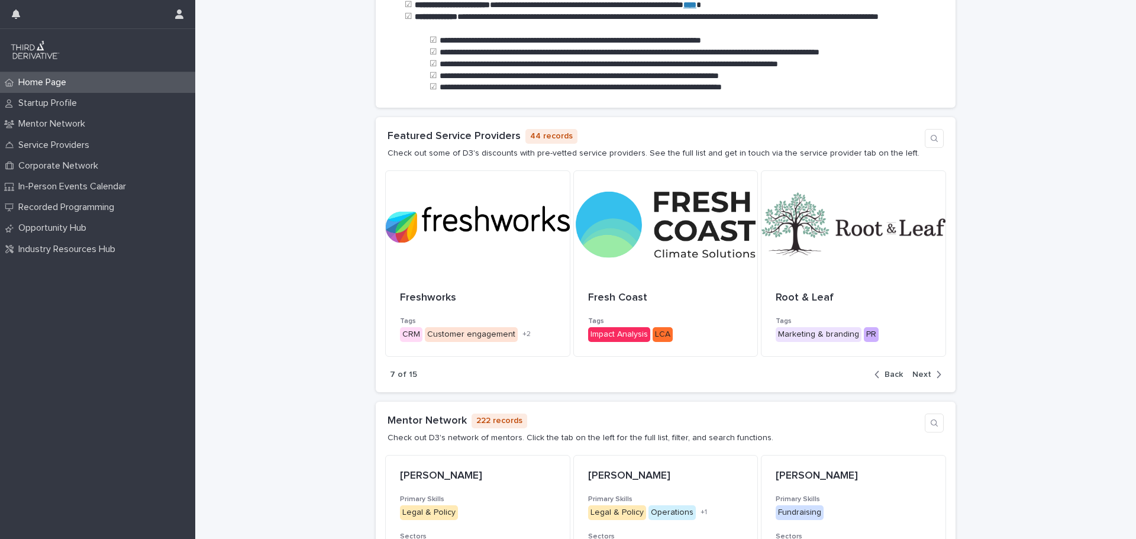
click at [937, 372] on icon "button" at bounding box center [939, 374] width 4 height 7
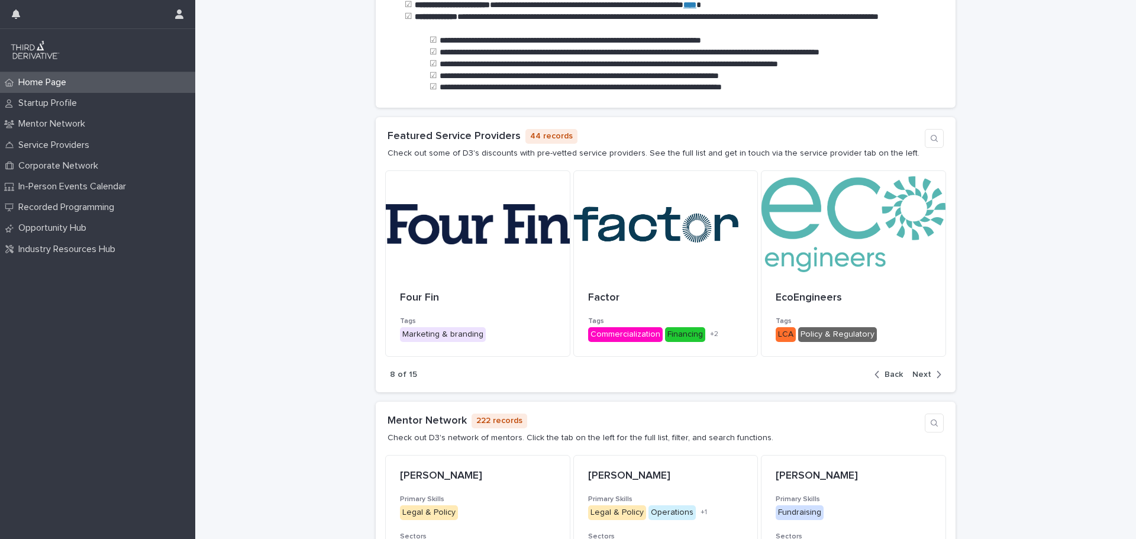
click at [937, 372] on icon "button" at bounding box center [939, 374] width 4 height 7
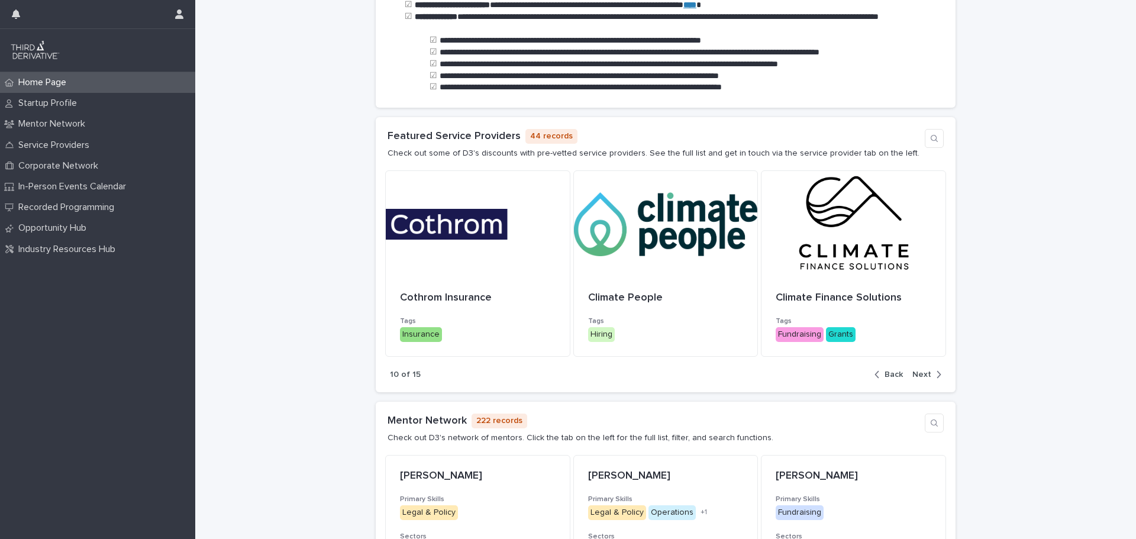
click at [937, 378] on icon "button" at bounding box center [939, 374] width 4 height 7
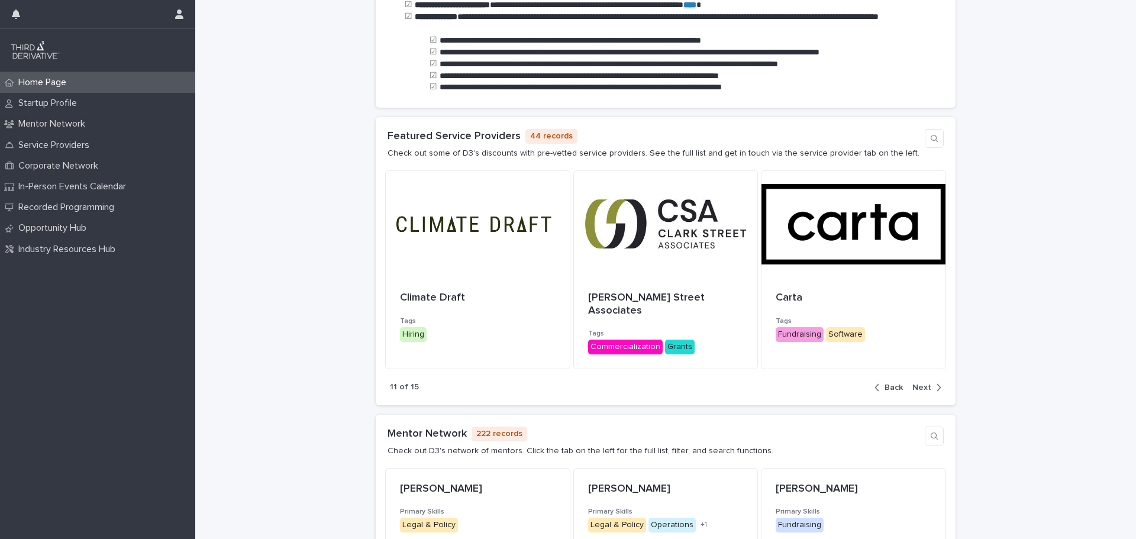
click at [931, 382] on div "button" at bounding box center [936, 387] width 10 height 11
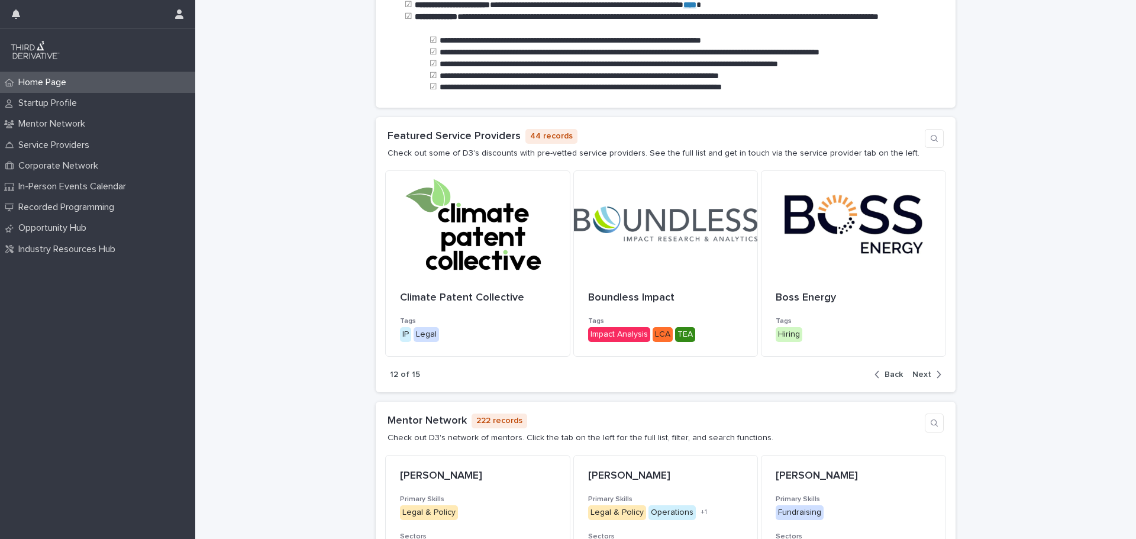
click at [888, 372] on span "Back" at bounding box center [894, 374] width 18 height 8
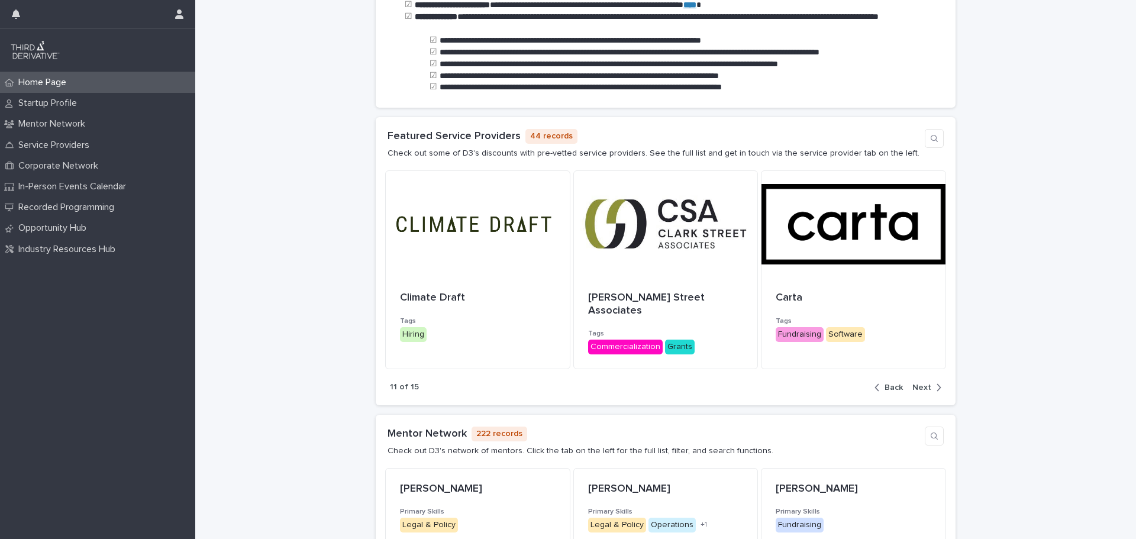
click at [915, 383] on span "Next" at bounding box center [921, 387] width 19 height 8
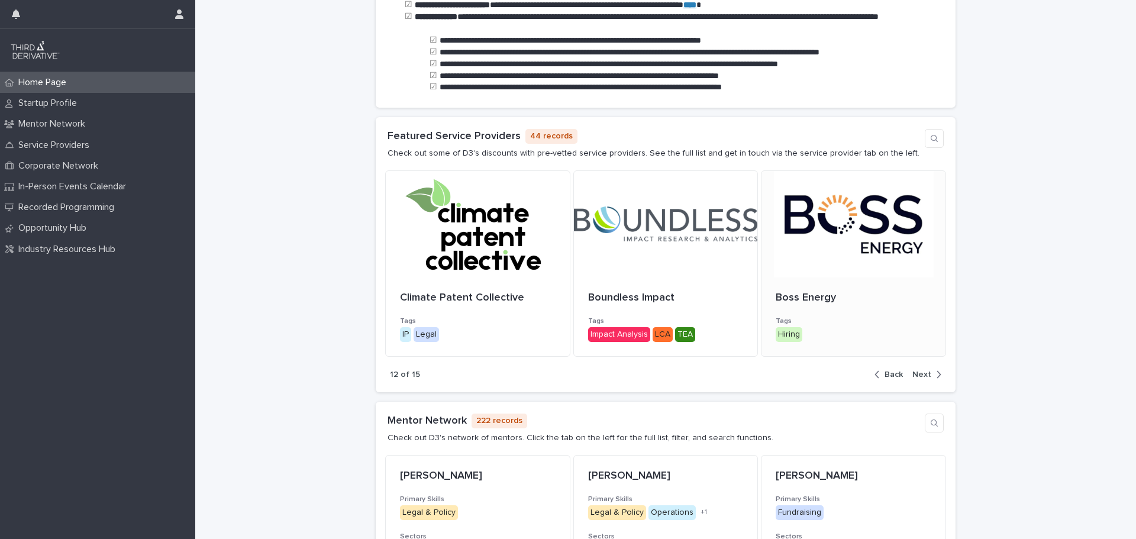
click at [870, 247] on div at bounding box center [853, 224] width 184 height 107
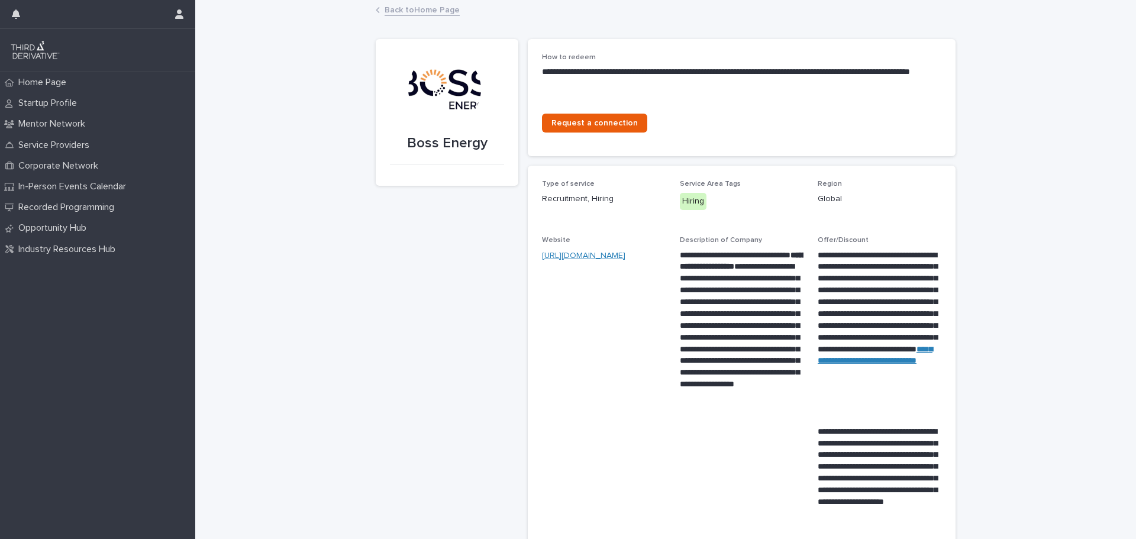
click at [608, 254] on link "[URL][DOMAIN_NAME]" at bounding box center [583, 255] width 83 height 8
